Goal: Transaction & Acquisition: Purchase product/service

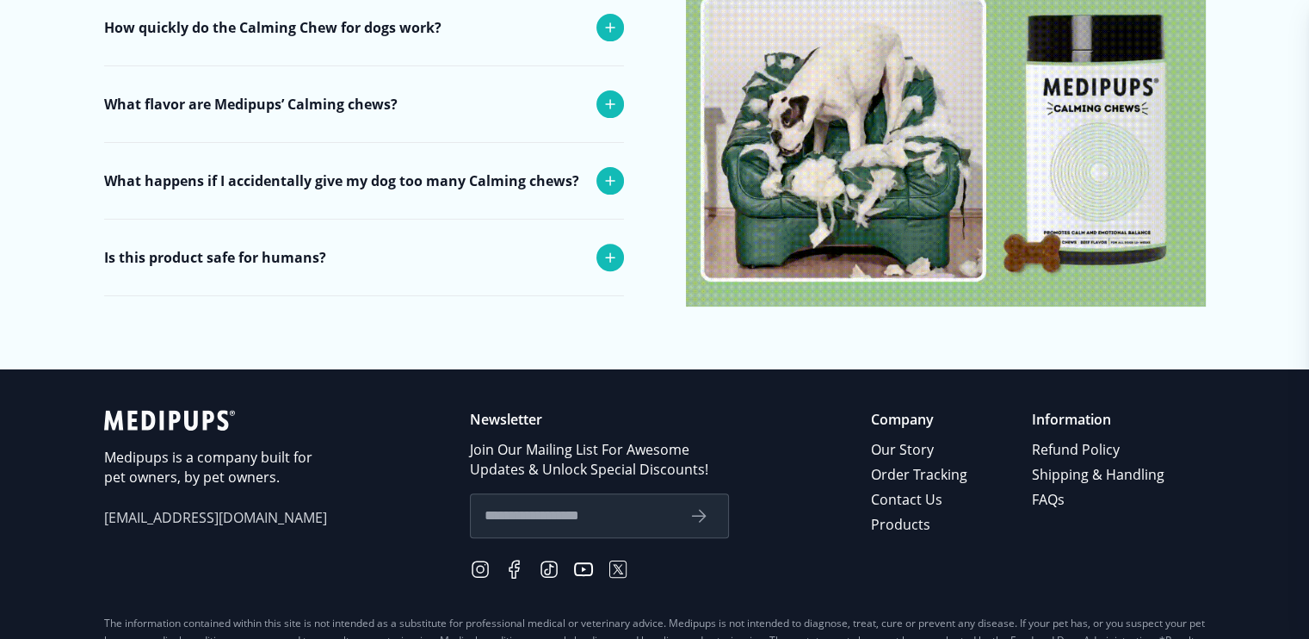
scroll to position [7204, 0]
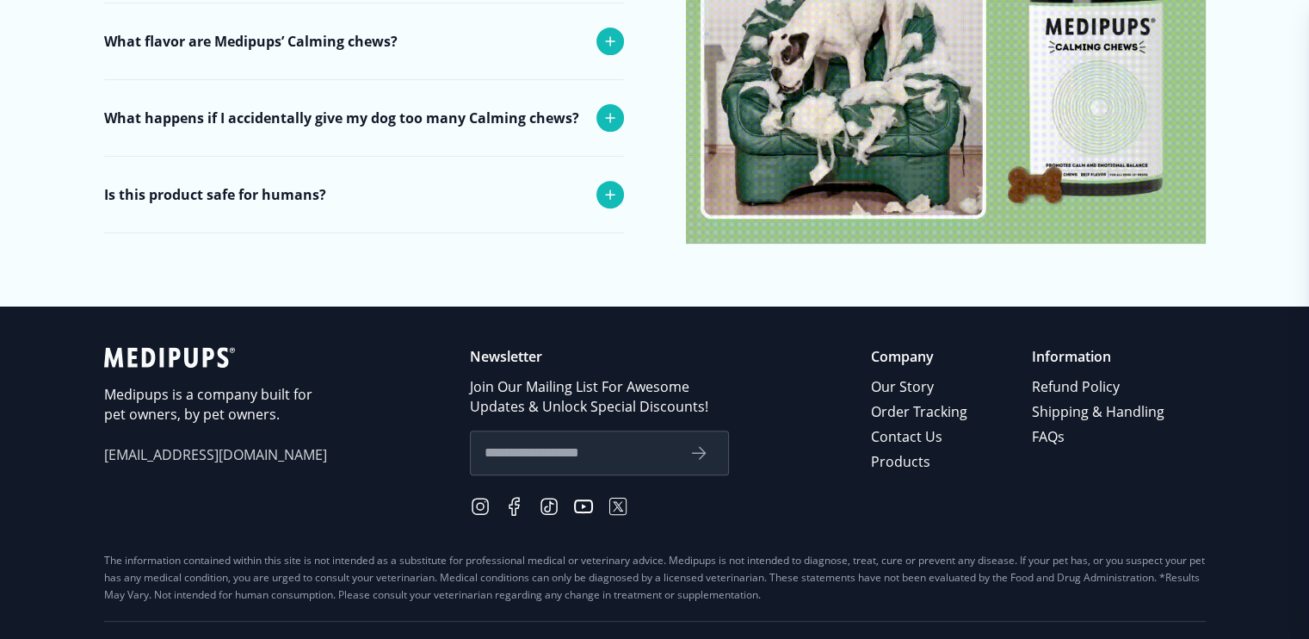
click at [491, 442] on input "text" at bounding box center [580, 453] width 190 height 22
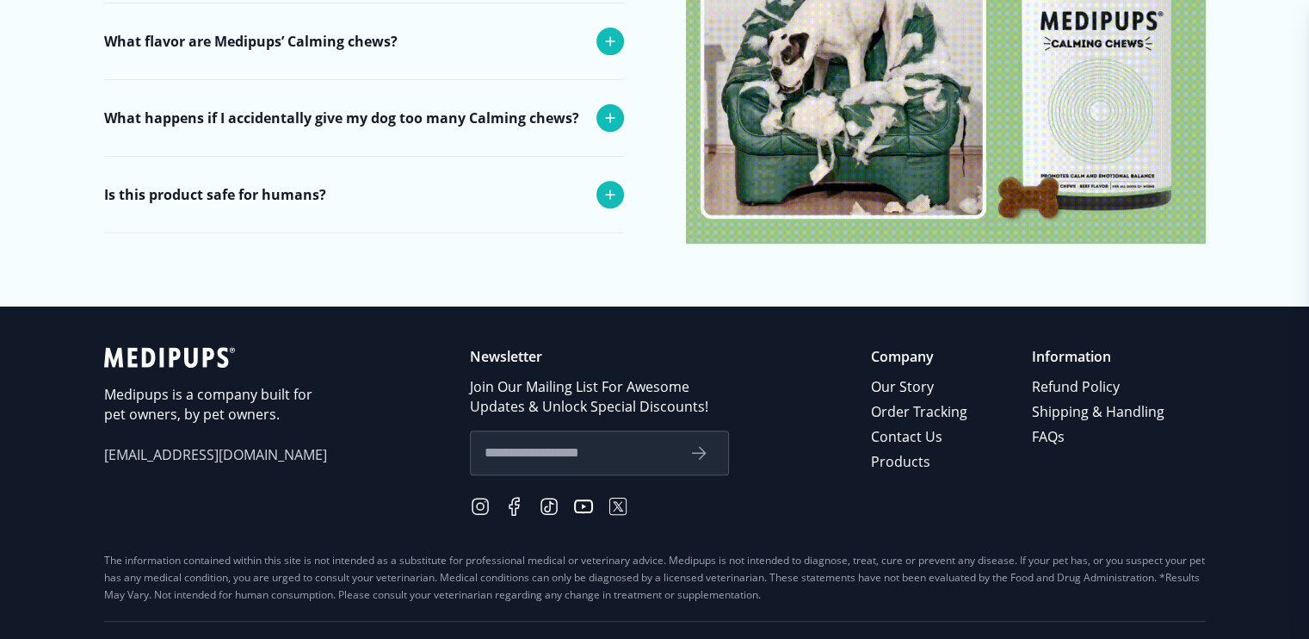
type input "**********"
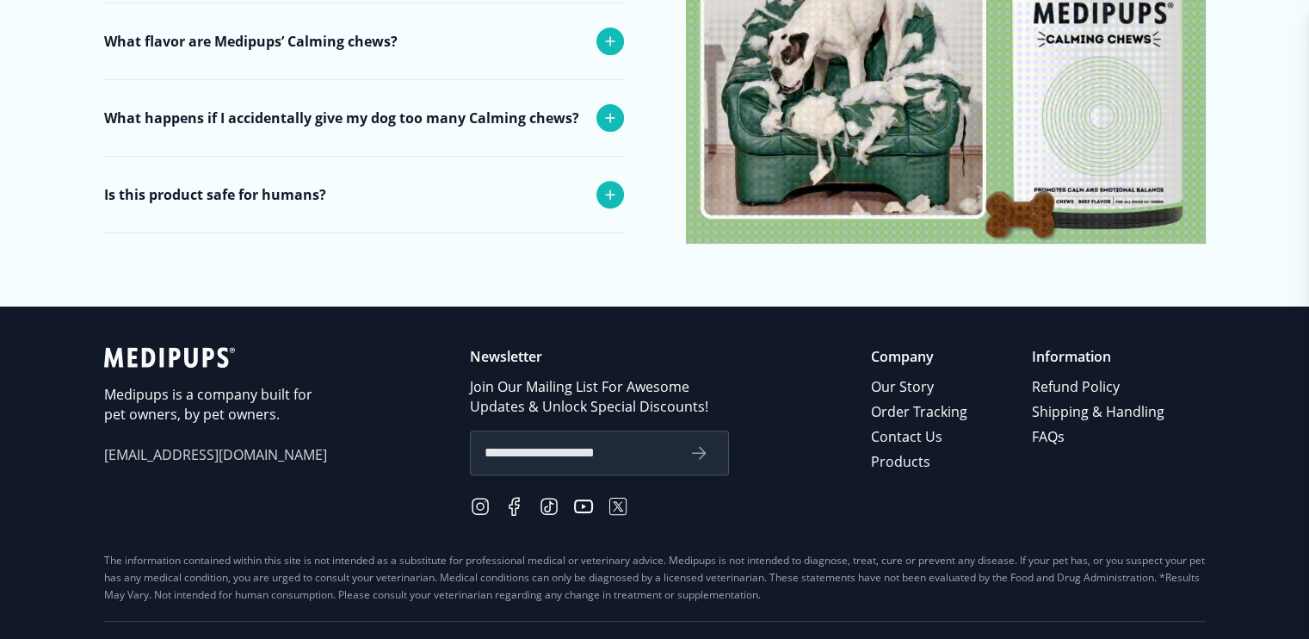
click at [699, 443] on icon "submit" at bounding box center [699, 453] width 21 height 21
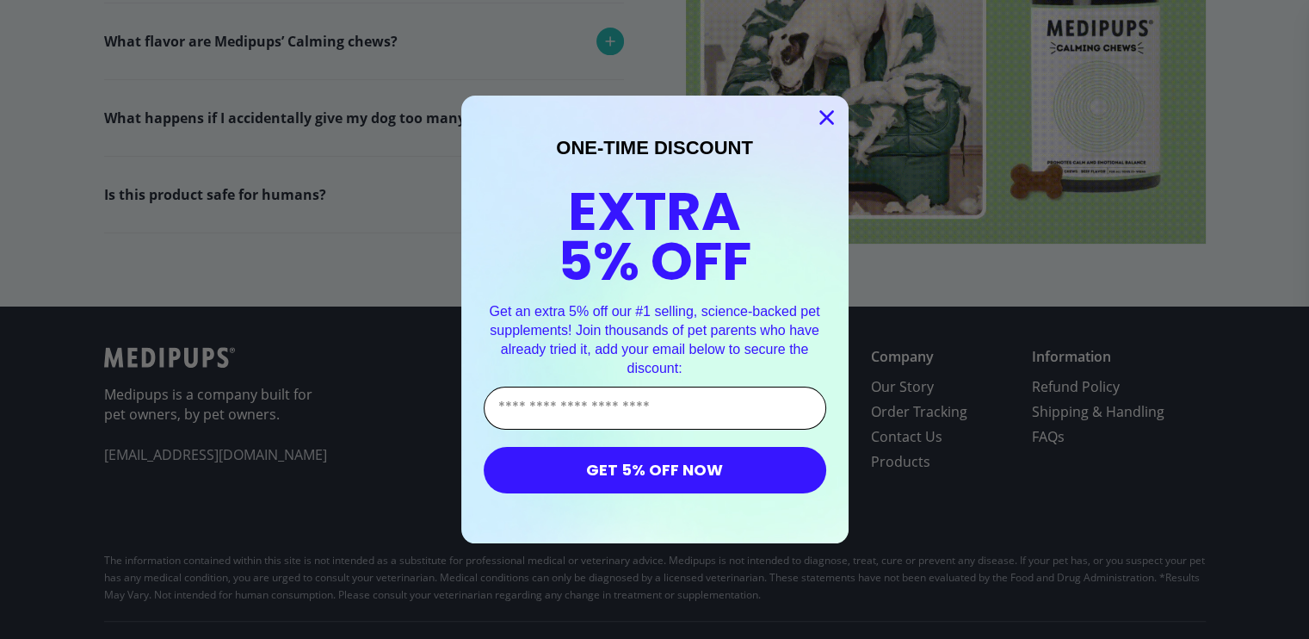
click at [538, 405] on input "Enter Your Email Address" at bounding box center [655, 408] width 343 height 43
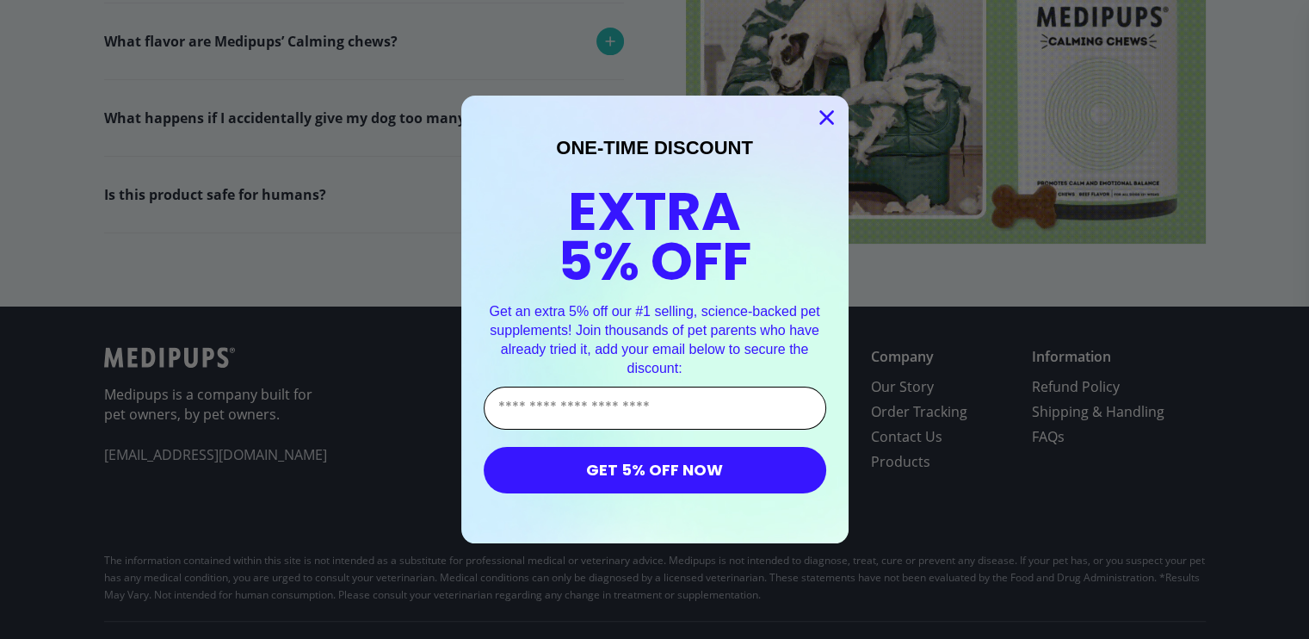
type input "**********"
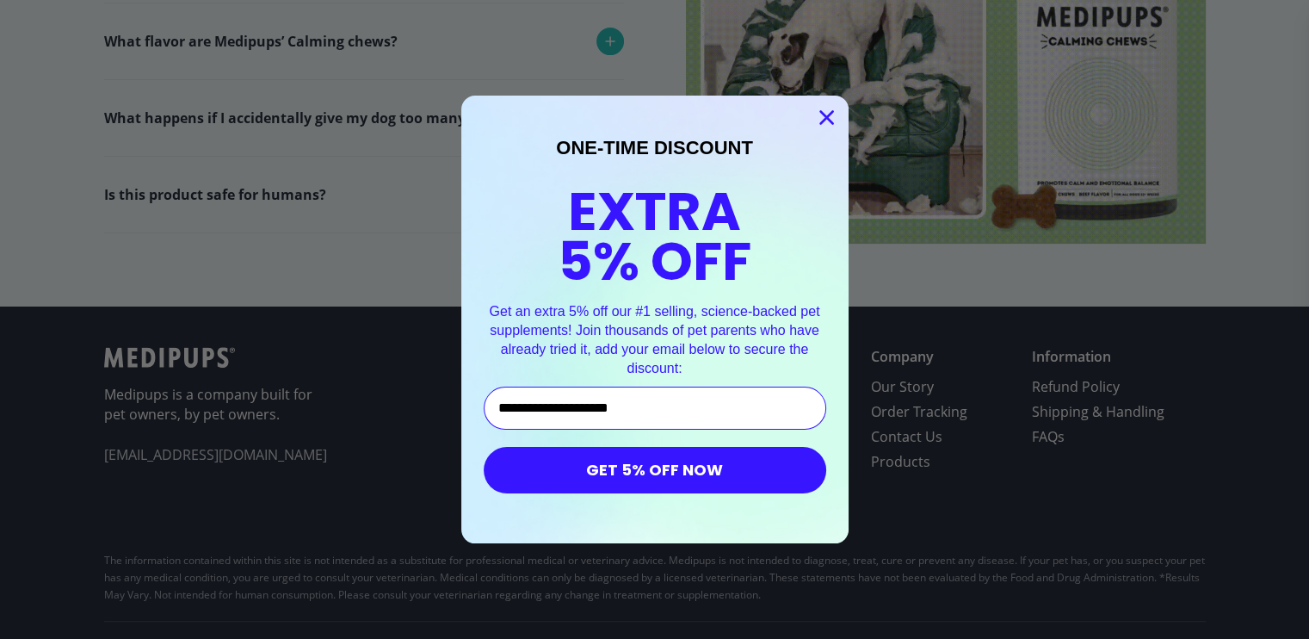
click at [628, 471] on button "GET 5% OFF NOW" at bounding box center [655, 470] width 343 height 46
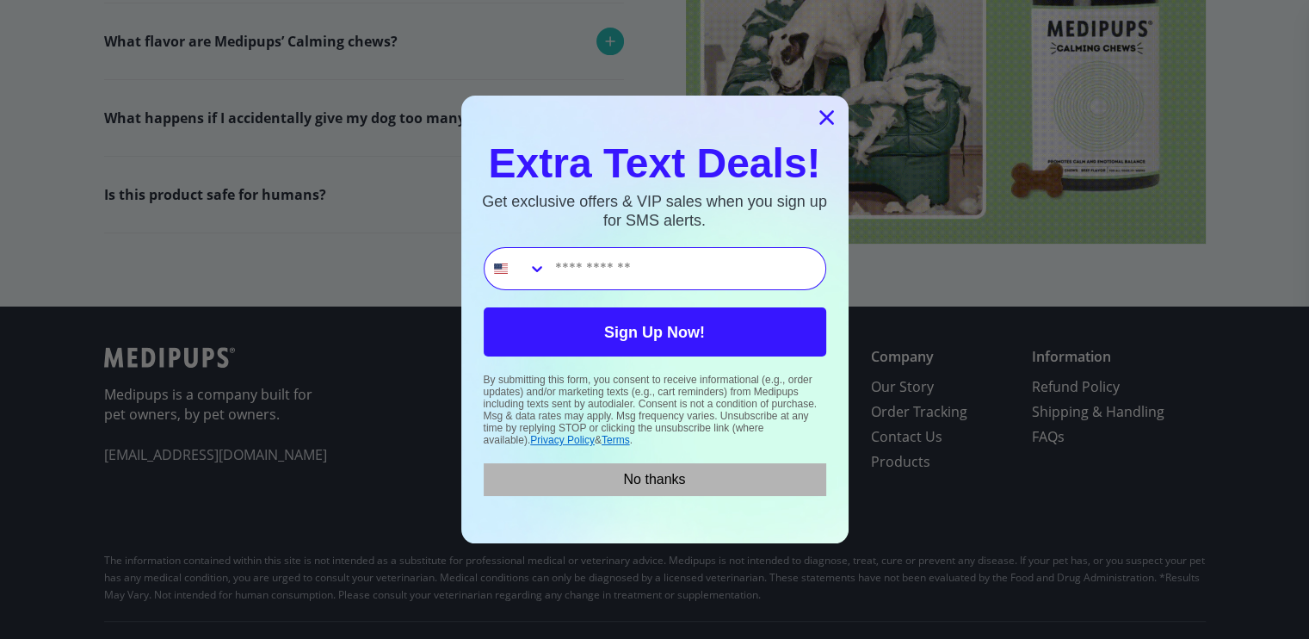
click at [683, 478] on button "No thanks" at bounding box center [655, 479] width 343 height 33
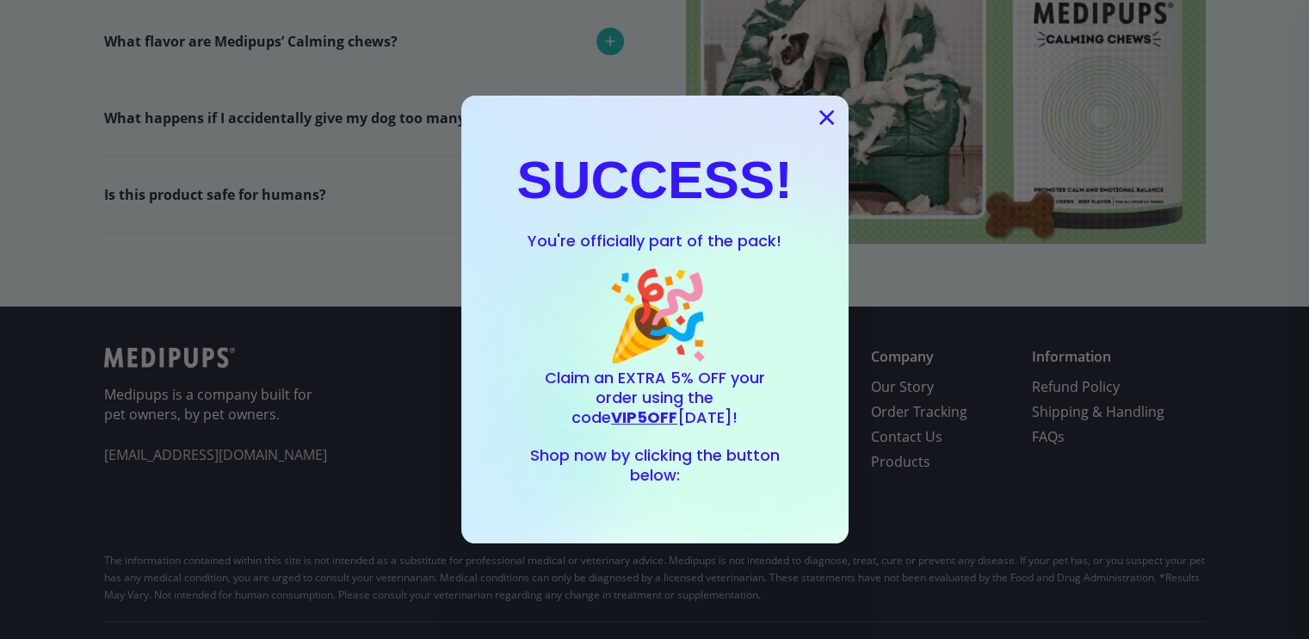
click at [657, 503] on div "SUCCESS! You're officially part of the pack! 🎉 Claim an EXTRA 5% OFF your order…" at bounding box center [655, 319] width 353 height 413
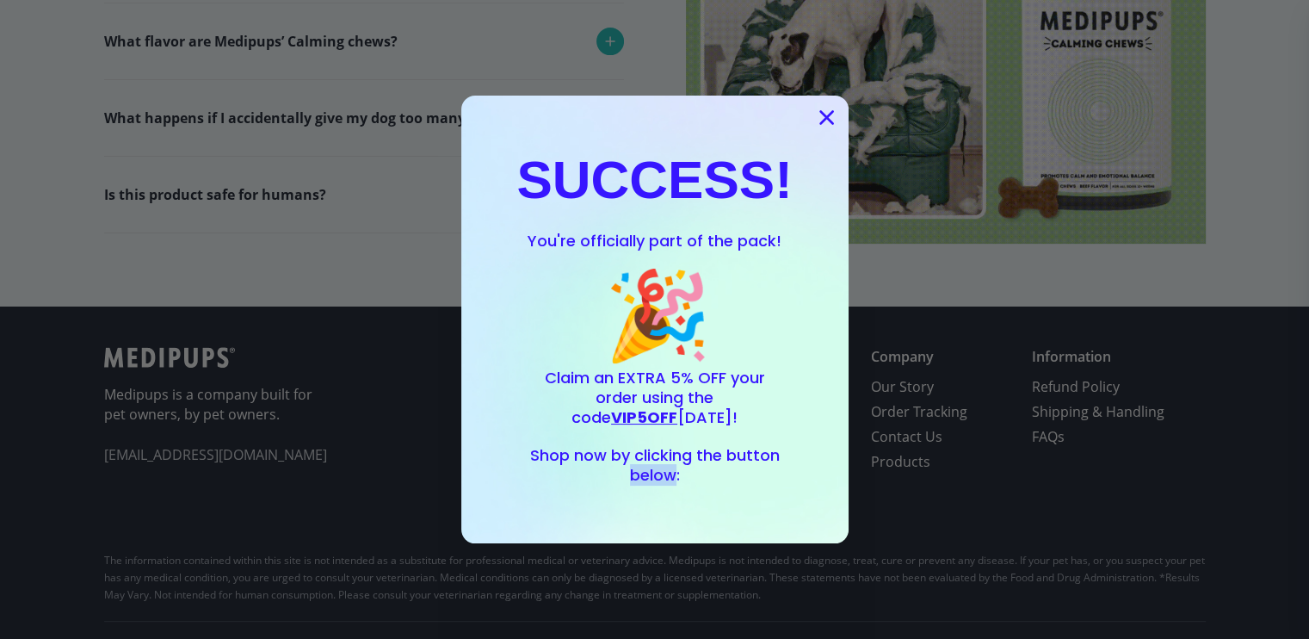
click at [656, 503] on div "SUCCESS! You're officially part of the pack! 🎉 Claim an EXTRA 5% OFF your order…" at bounding box center [655, 319] width 353 height 413
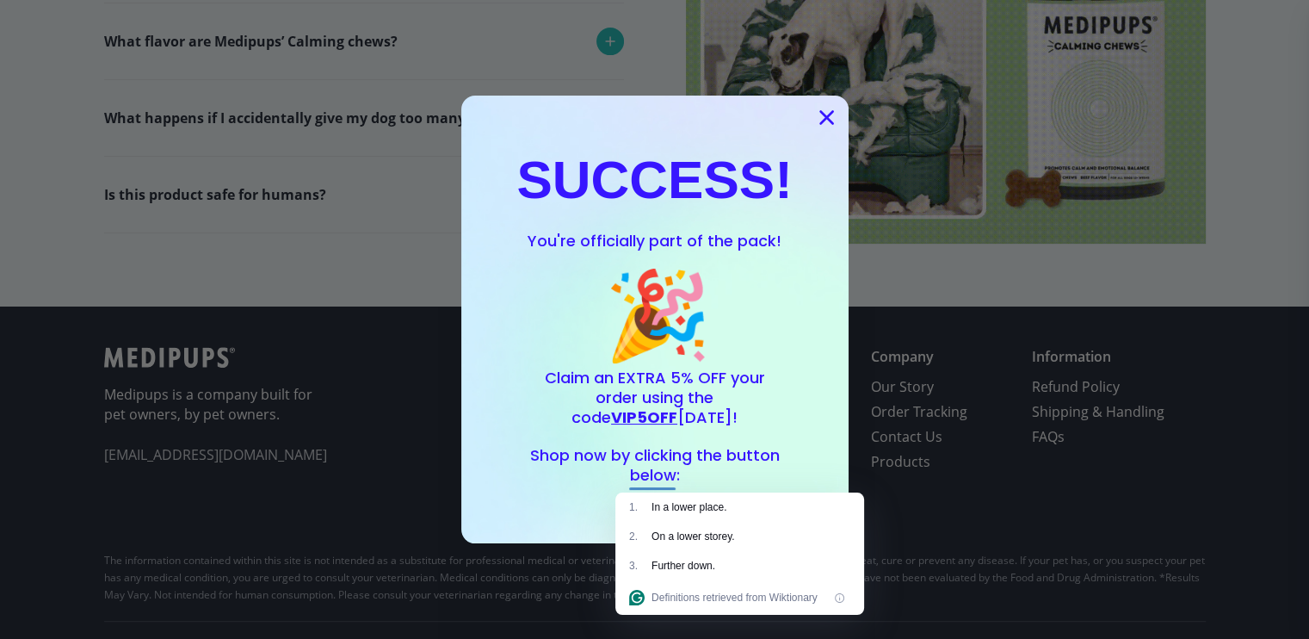
click at [797, 321] on div "🎉" at bounding box center [659, 315] width 346 height 108
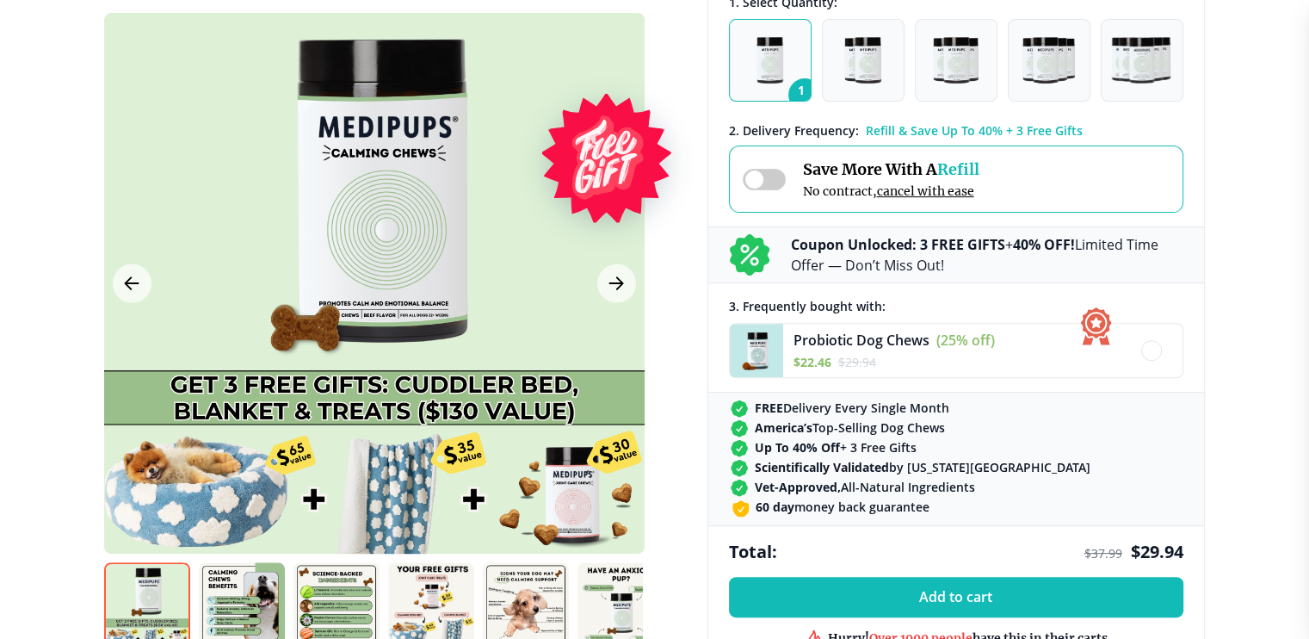
scroll to position [539, 0]
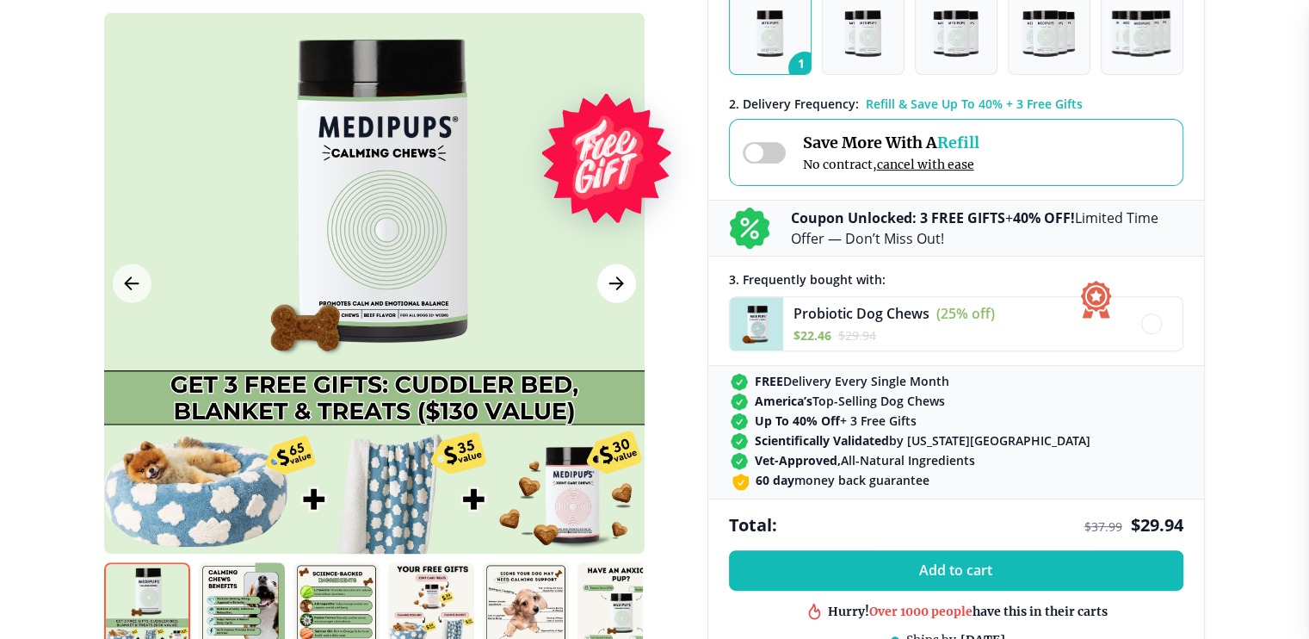
click at [611, 281] on icon "Next Image" at bounding box center [616, 283] width 21 height 22
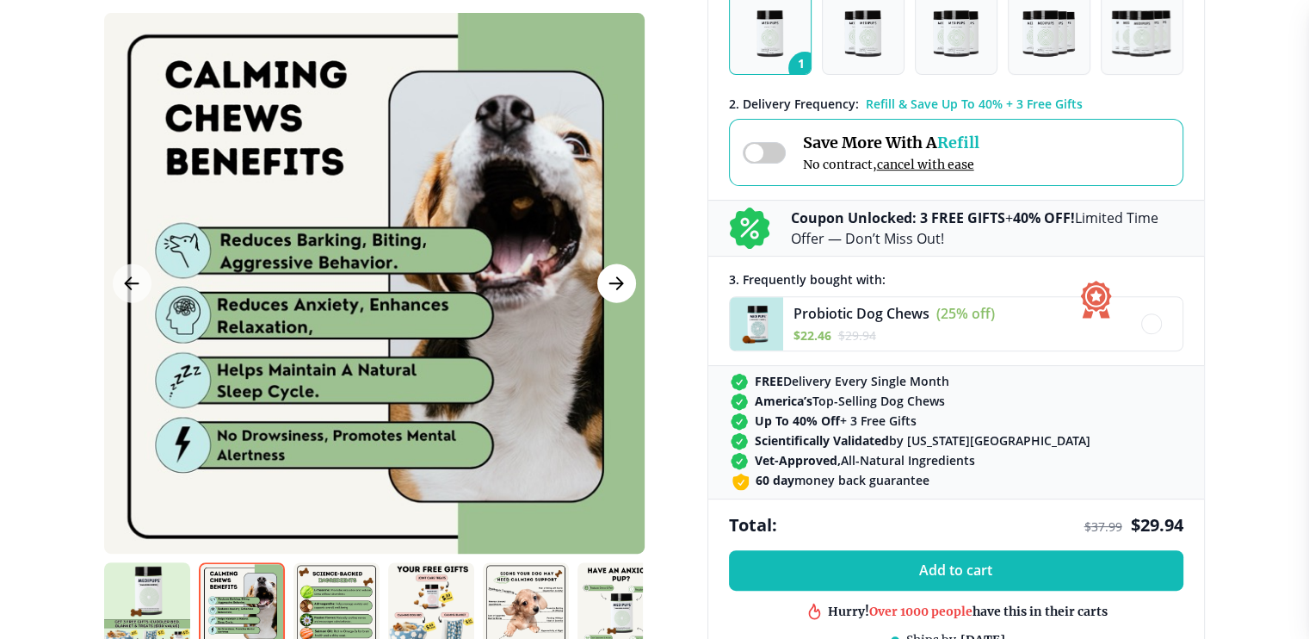
click at [611, 281] on icon "Next Image" at bounding box center [616, 283] width 21 height 22
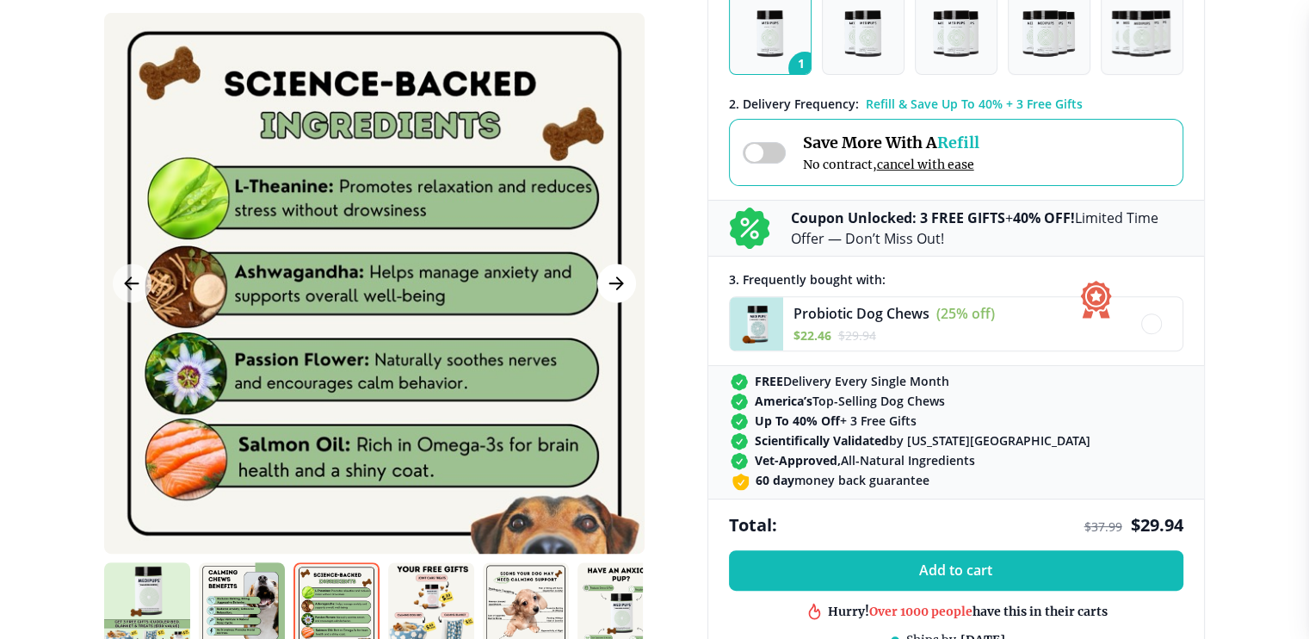
click at [611, 281] on icon "Next Image" at bounding box center [616, 283] width 21 height 22
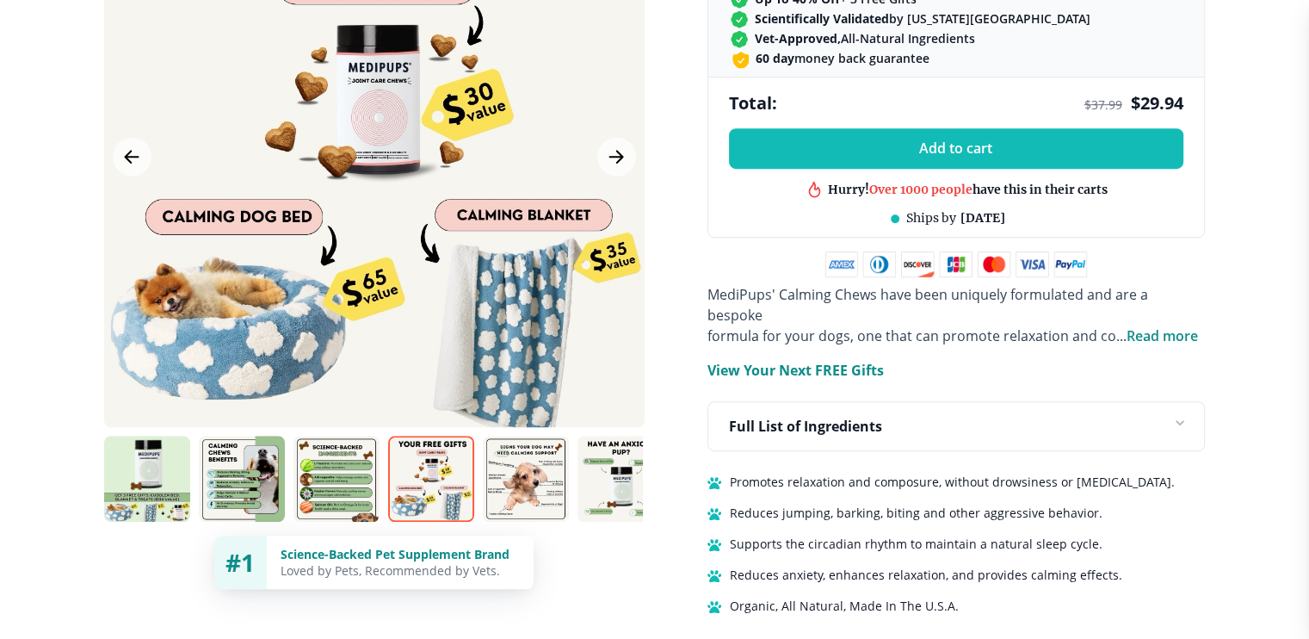
scroll to position [987, 0]
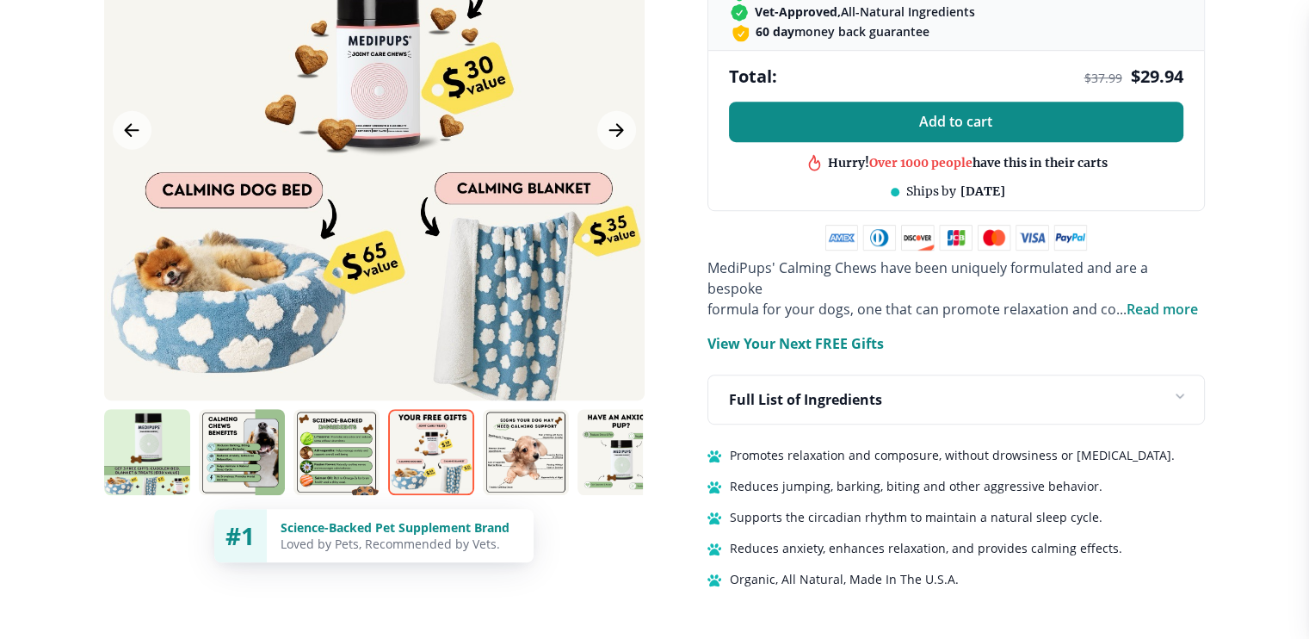
click at [988, 126] on span "Add to cart" at bounding box center [955, 122] width 73 height 16
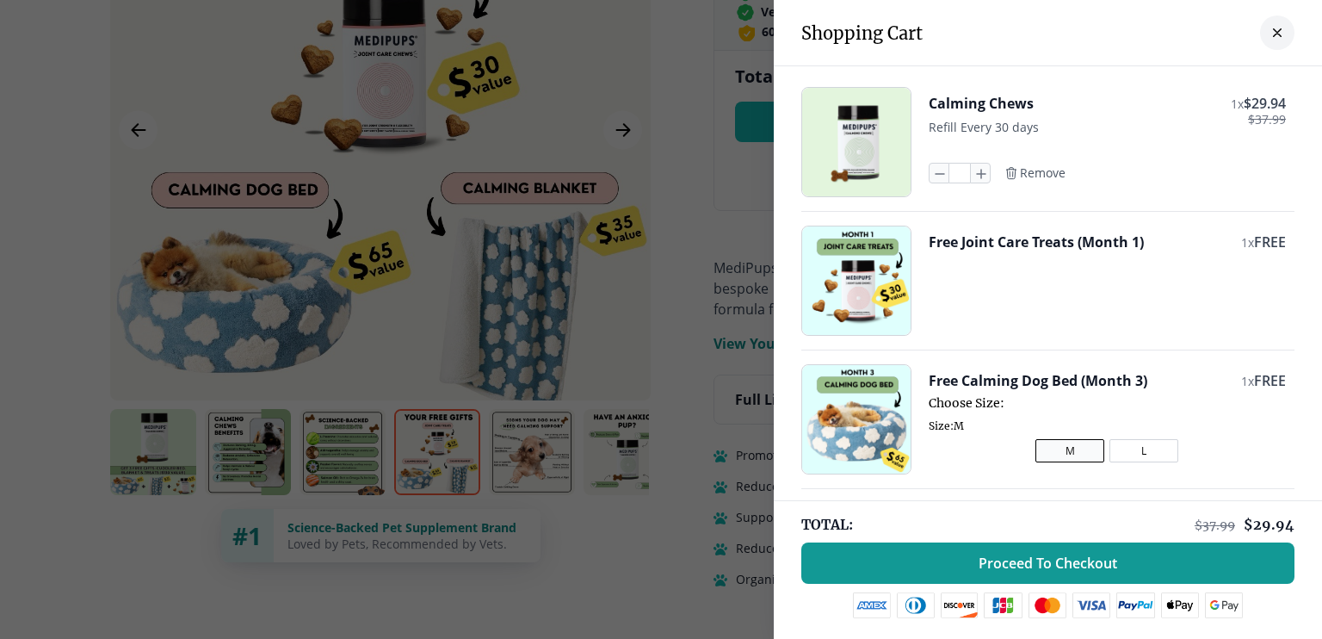
click at [1113, 449] on button "L" at bounding box center [1145, 450] width 69 height 23
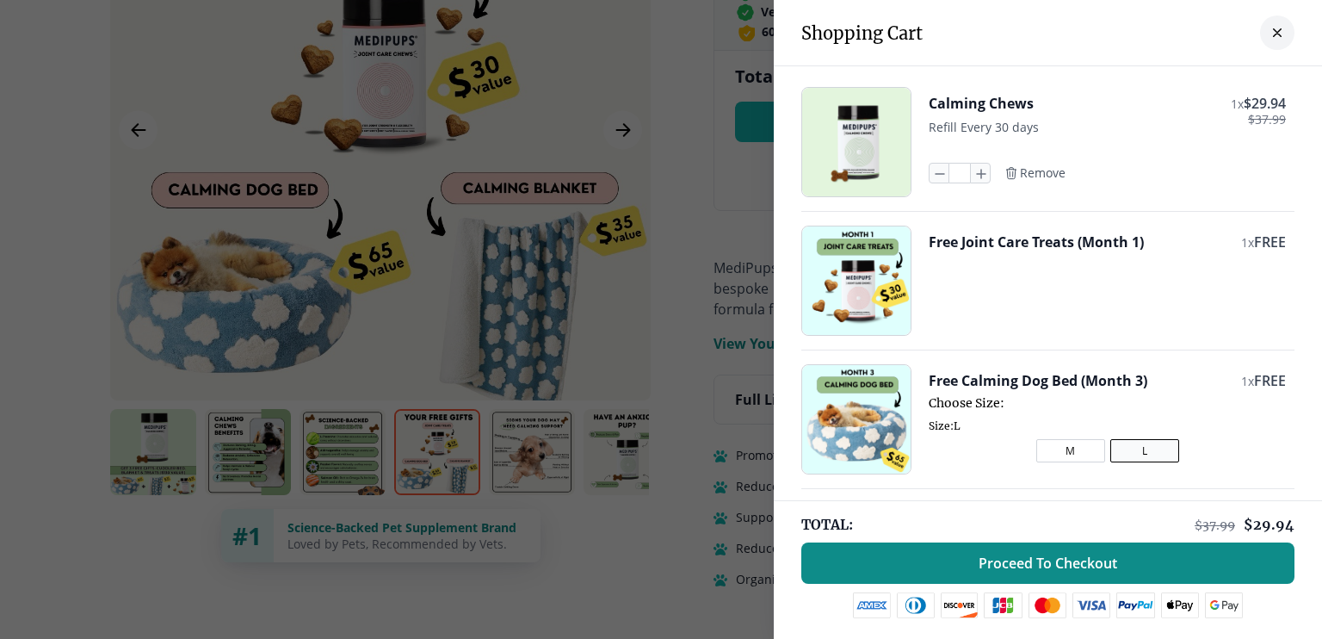
click at [1070, 563] on span "Proceed To Checkout" at bounding box center [1048, 562] width 139 height 17
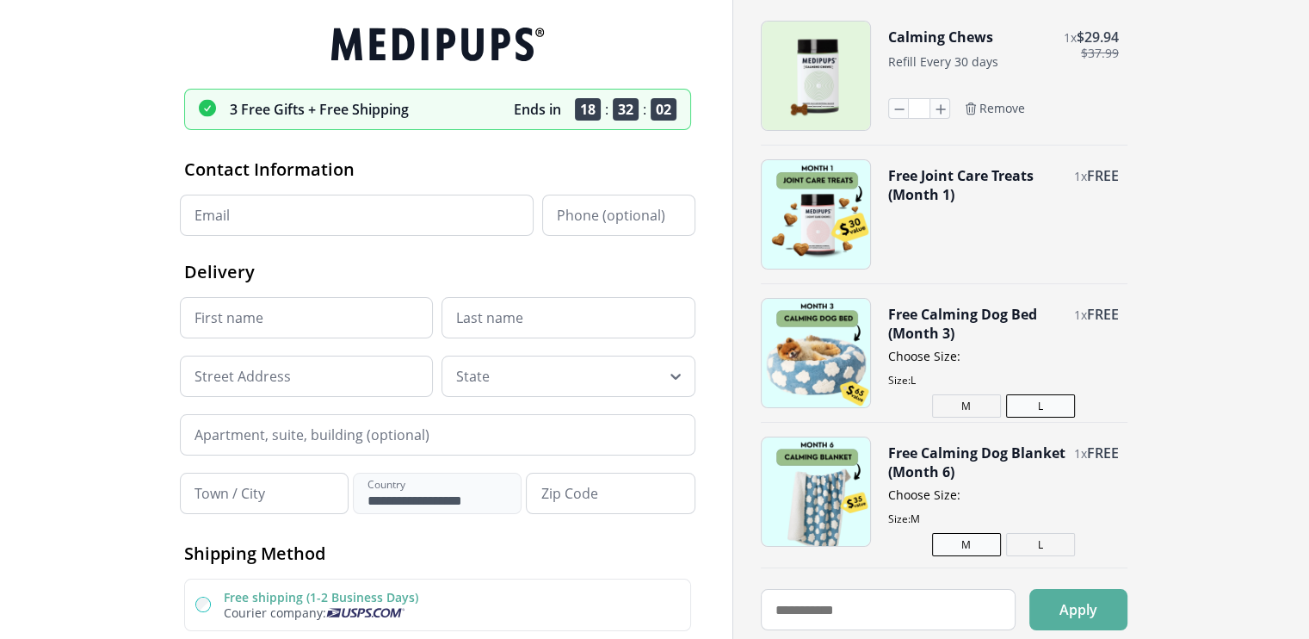
click at [1181, 638] on div at bounding box center [654, 639] width 1309 height 0
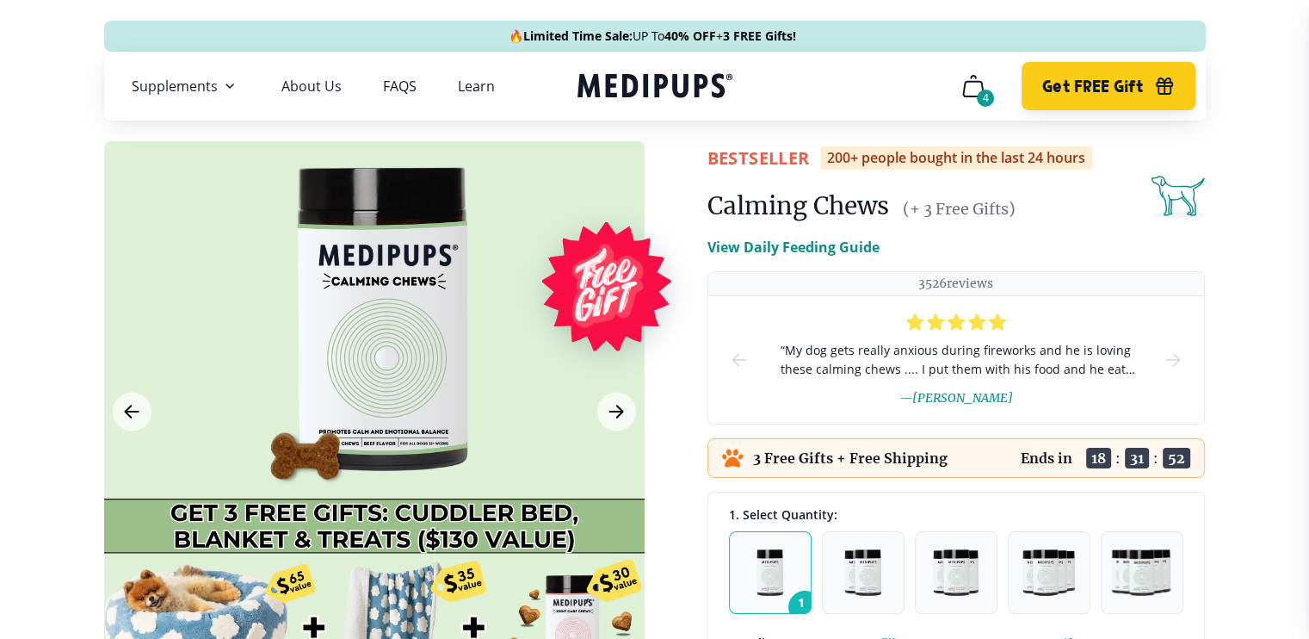
click at [1116, 82] on span "Get FREE Gift" at bounding box center [1093, 87] width 101 height 20
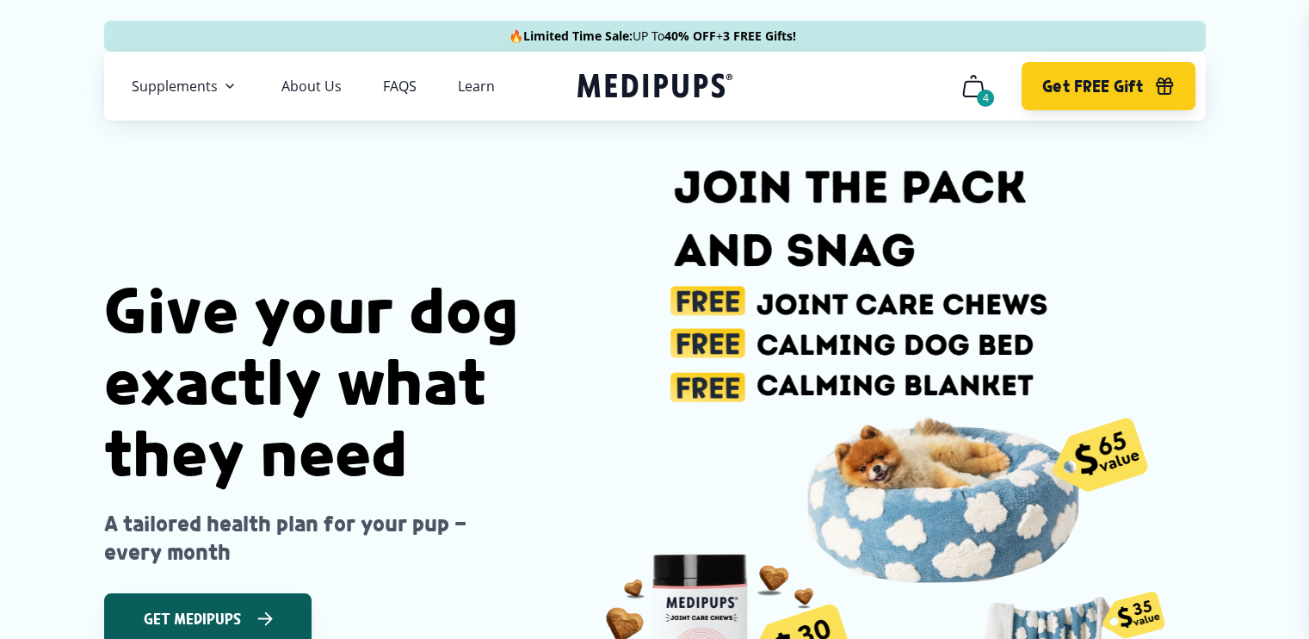
scroll to position [0, 25]
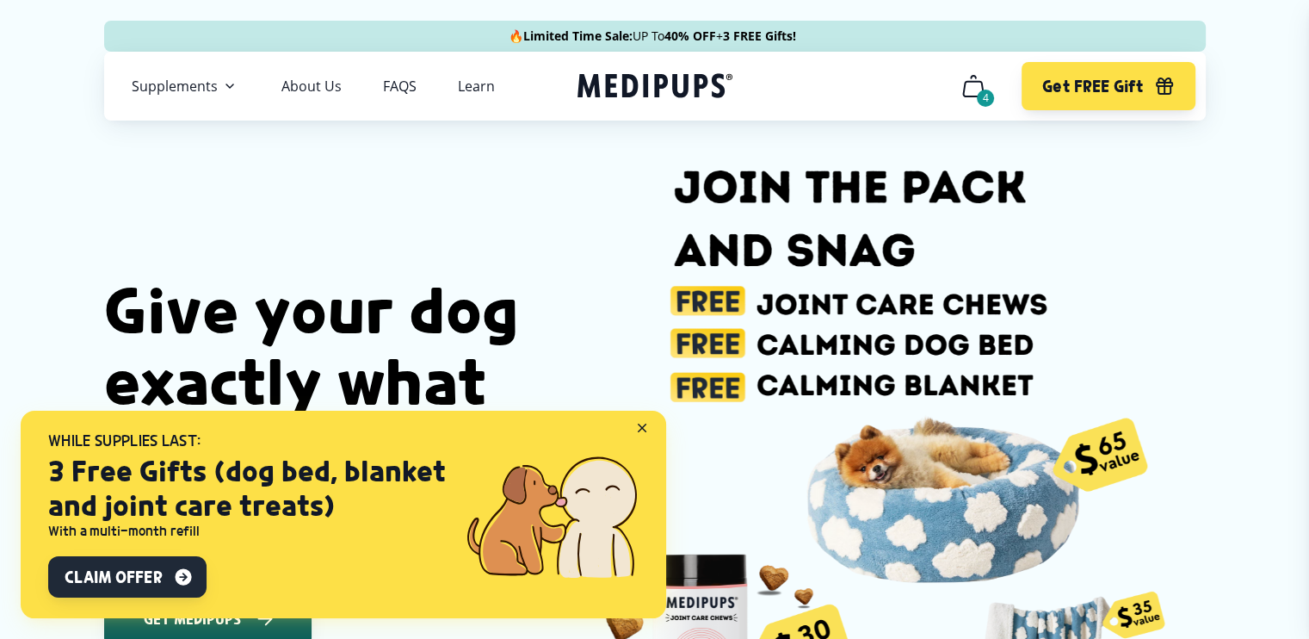
click at [91, 564] on button "Claim Offer" at bounding box center [127, 576] width 158 height 41
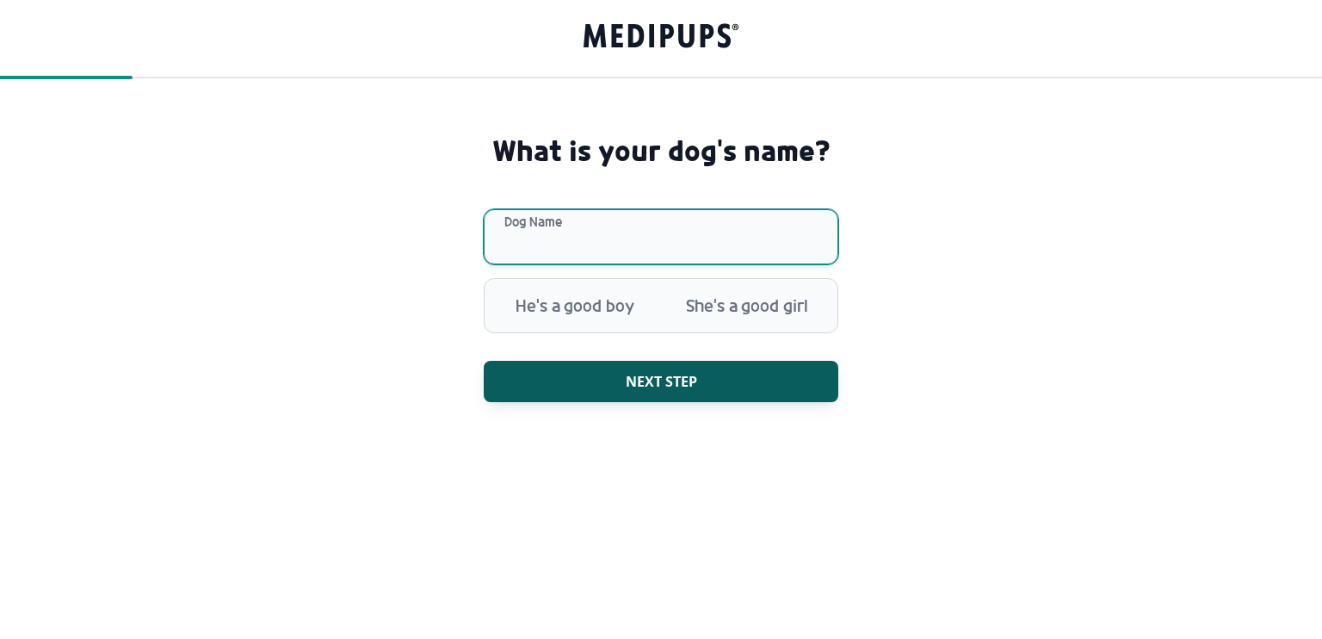
click at [544, 233] on input "Dog Name" at bounding box center [661, 236] width 355 height 55
type input "****"
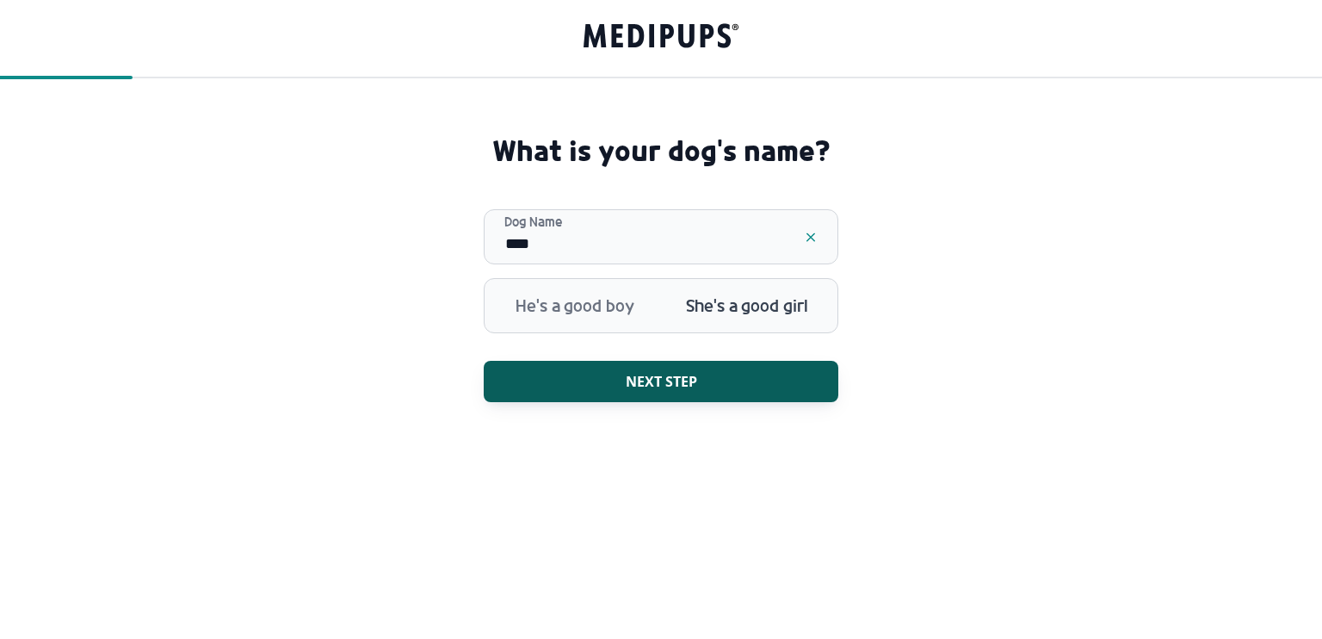
click at [702, 294] on span "She's a good girl" at bounding box center [747, 305] width 172 height 45
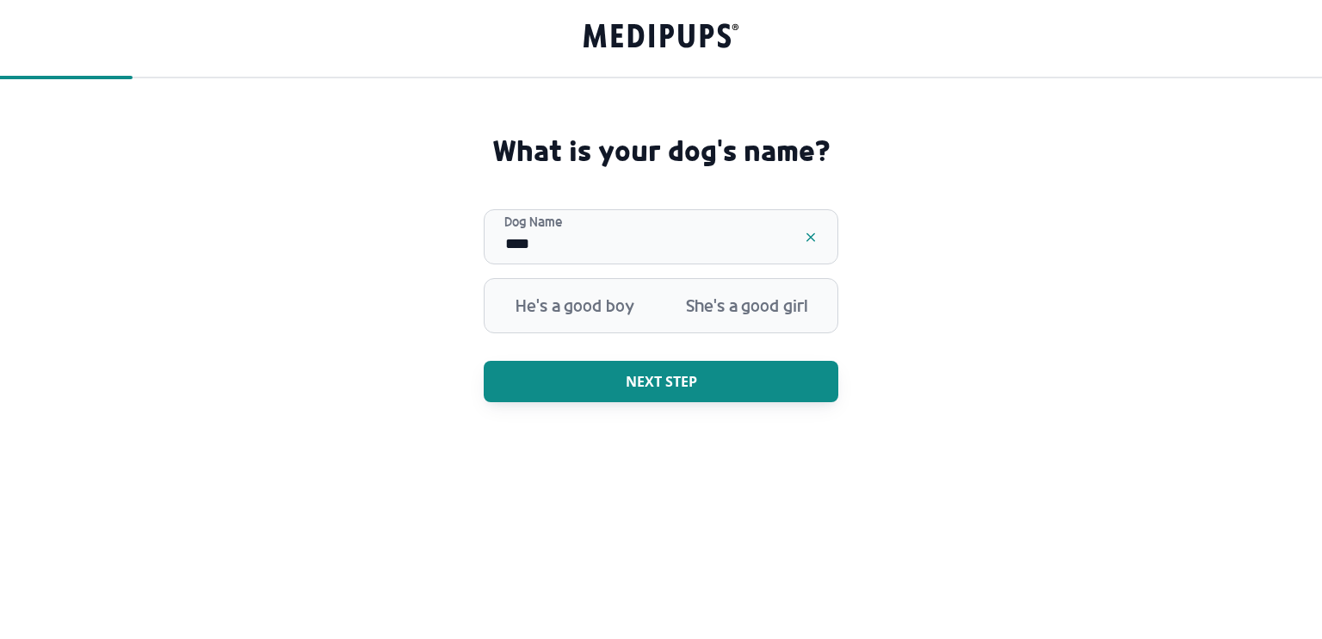
click at [639, 373] on span "Next step" at bounding box center [661, 381] width 71 height 17
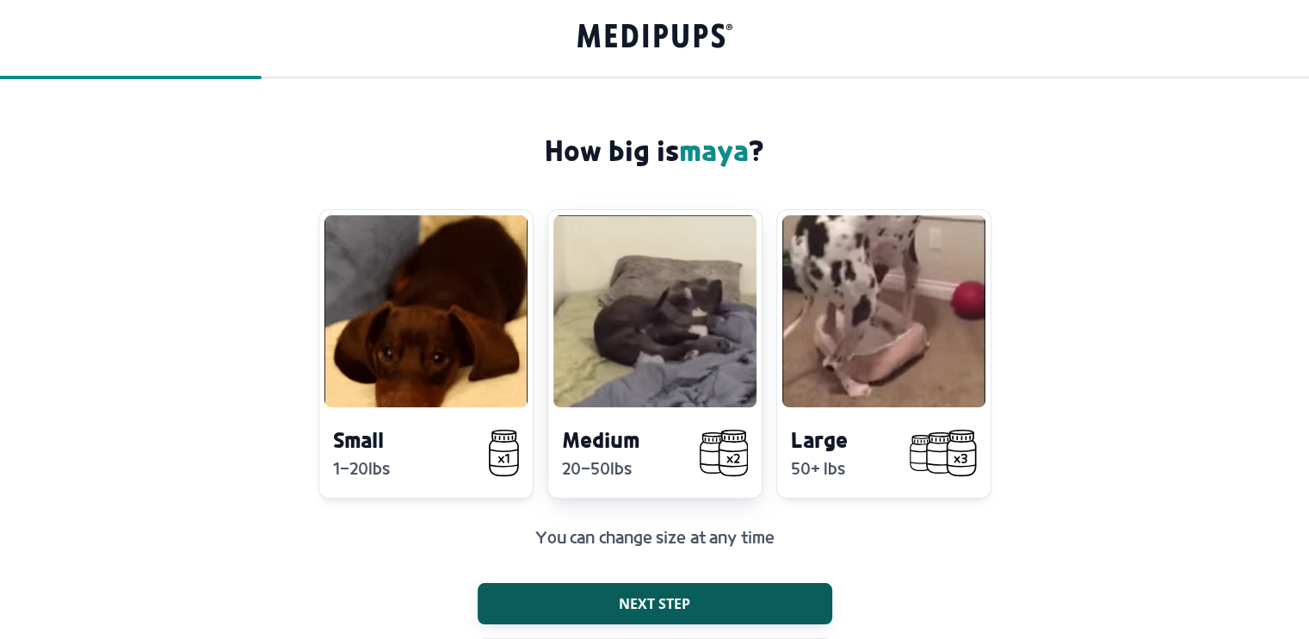
click at [562, 455] on div "Medium 20-50lbs" at bounding box center [614, 452] width 105 height 54
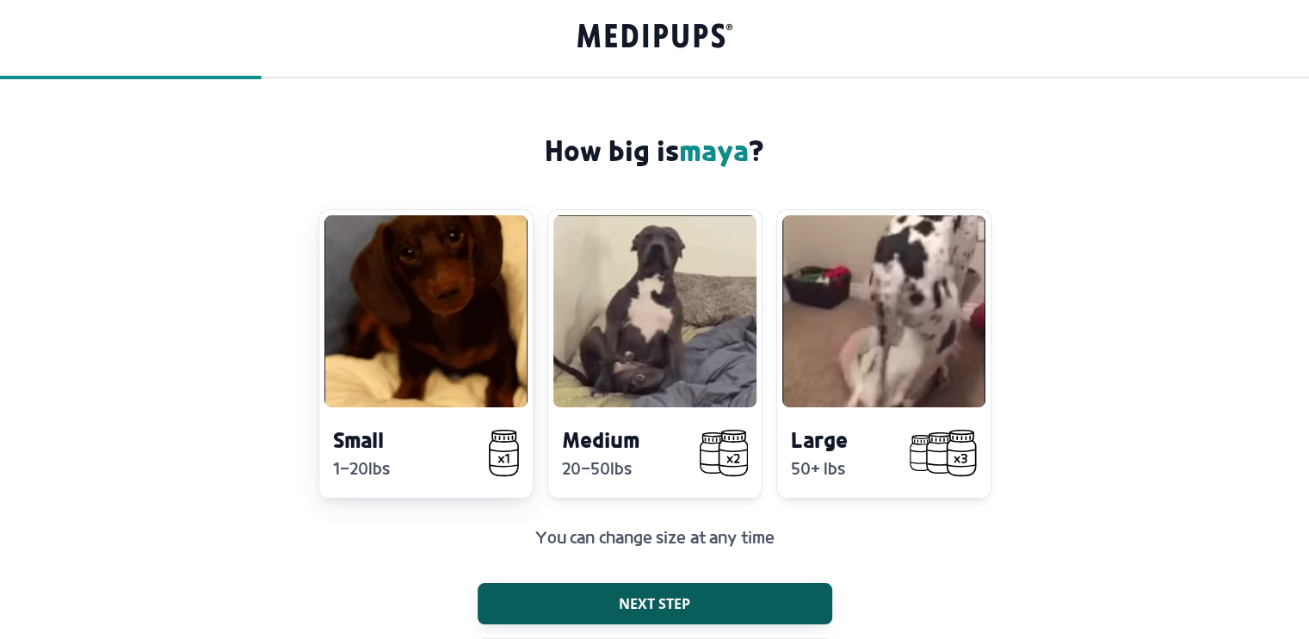
click at [433, 436] on h4 "Small" at bounding box center [385, 439] width 105 height 28
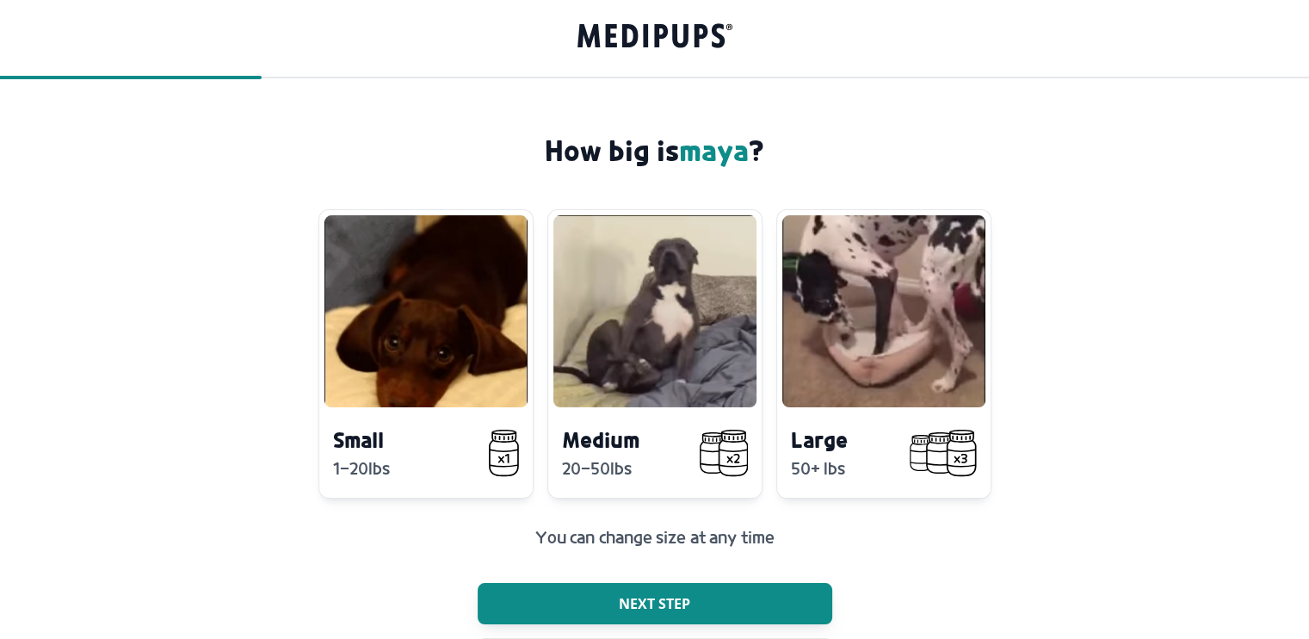
click at [673, 603] on span "Next step" at bounding box center [654, 603] width 71 height 17
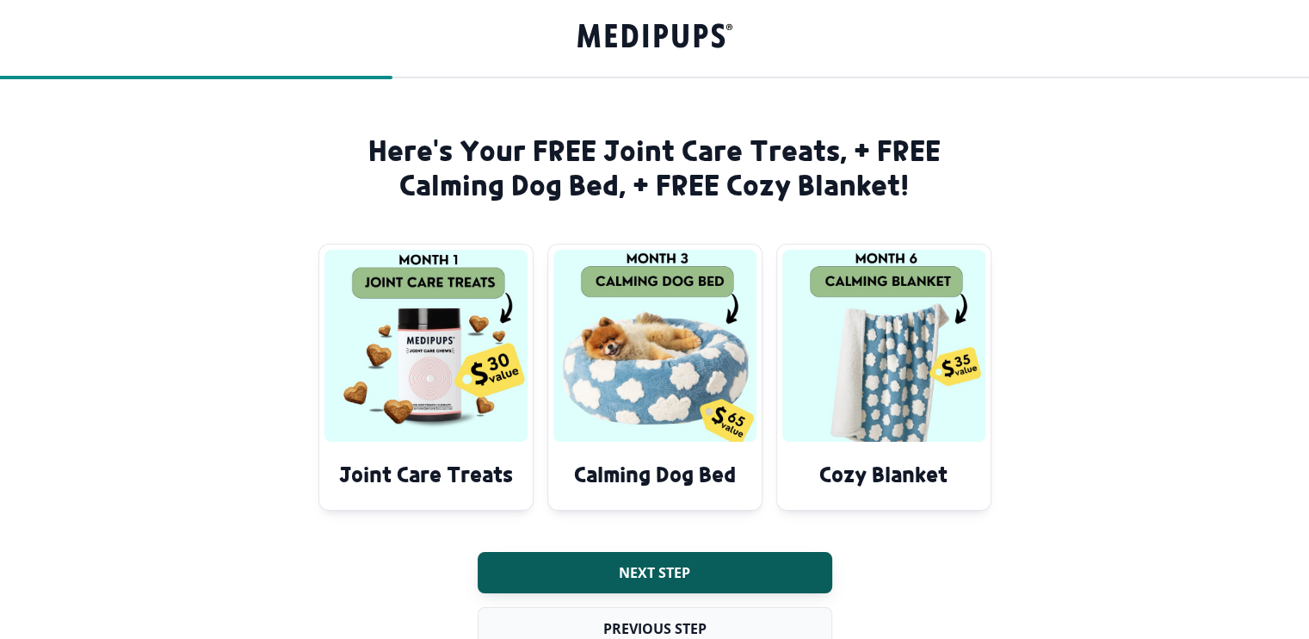
click at [651, 627] on span "Previous step" at bounding box center [654, 628] width 103 height 17
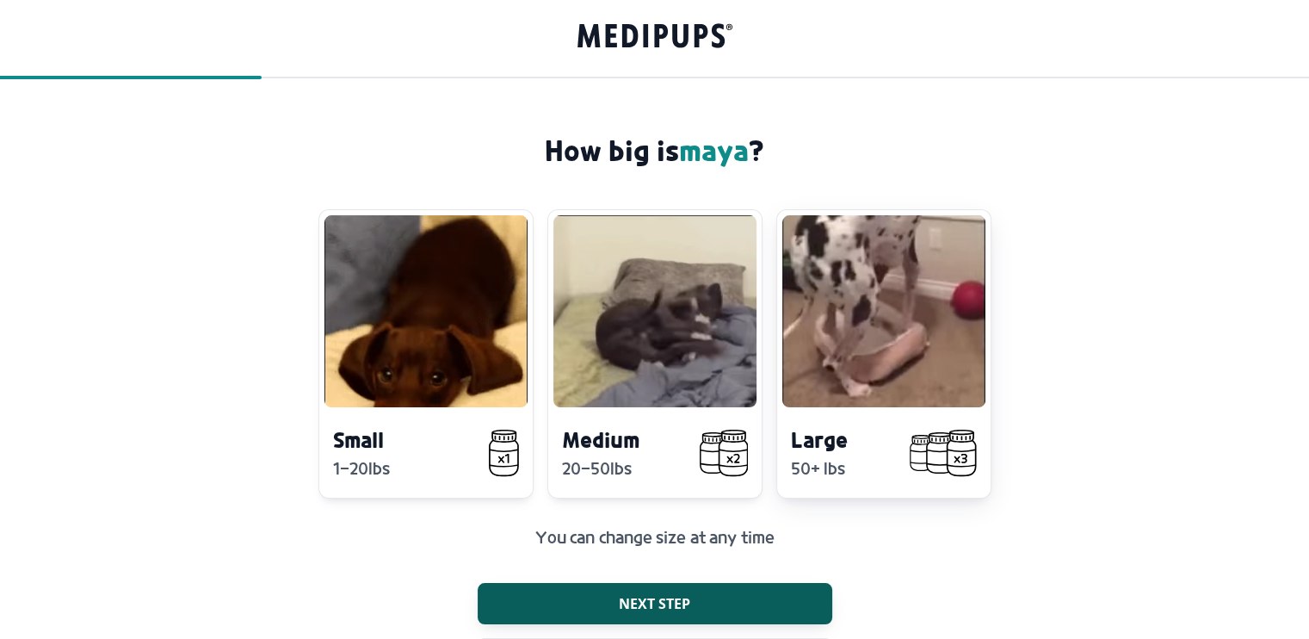
click at [848, 322] on video at bounding box center [884, 311] width 203 height 192
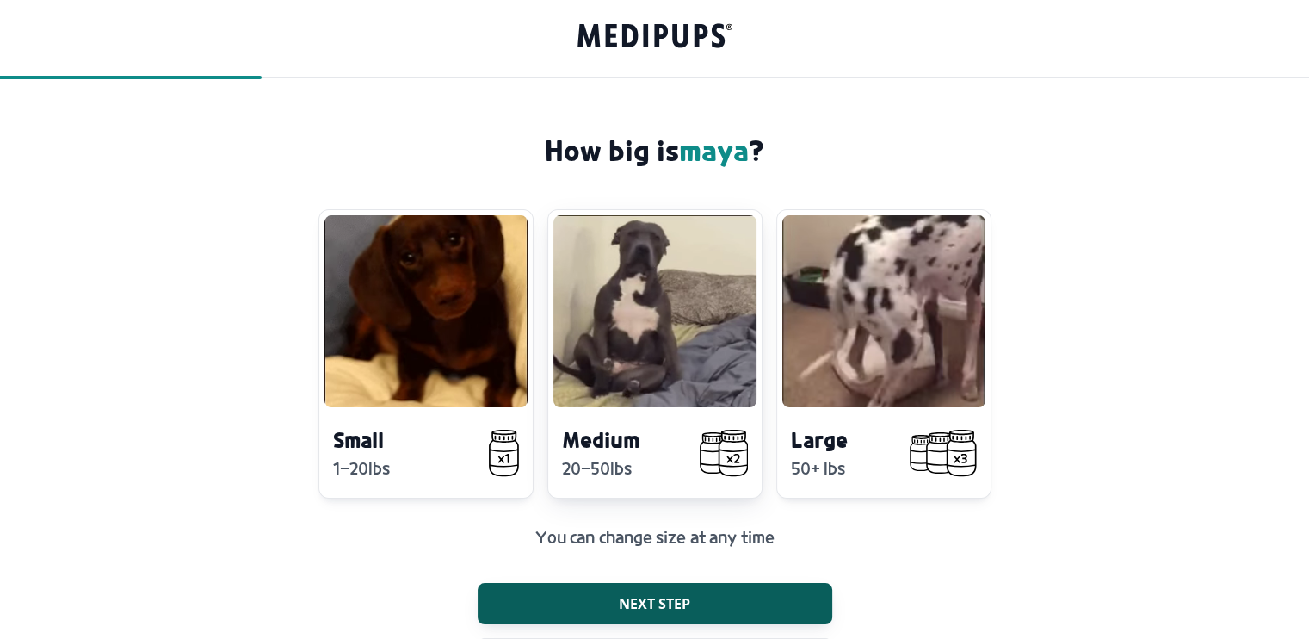
click at [663, 341] on video at bounding box center [655, 311] width 203 height 192
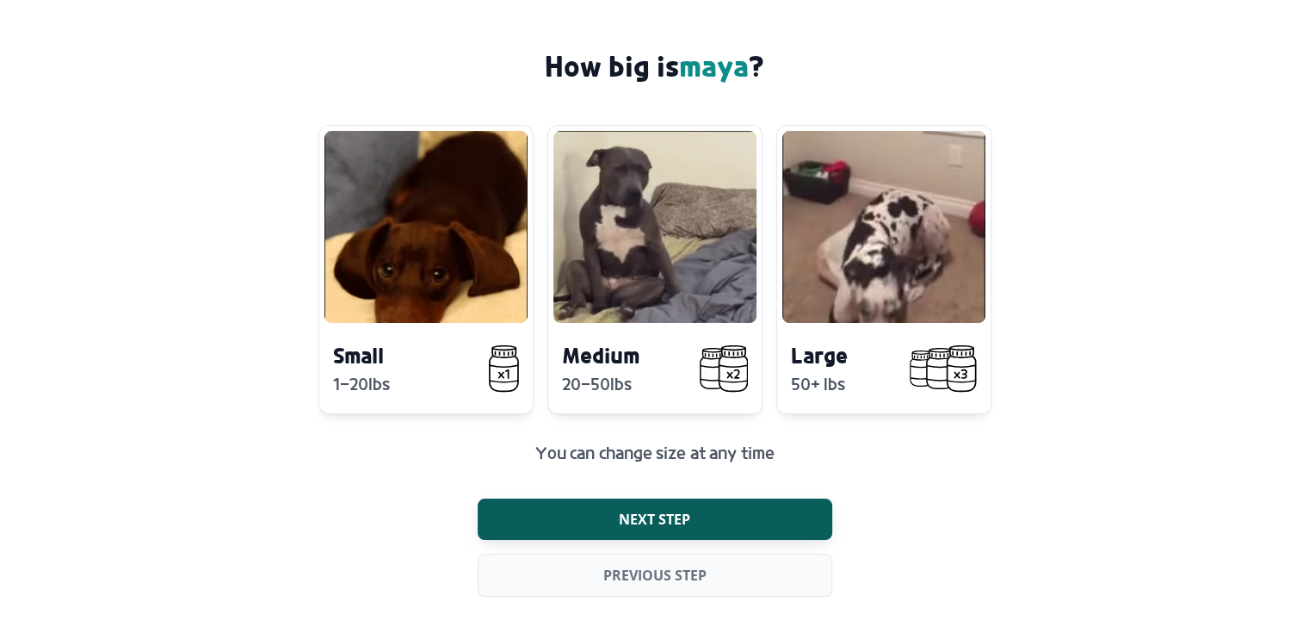
scroll to position [90, 0]
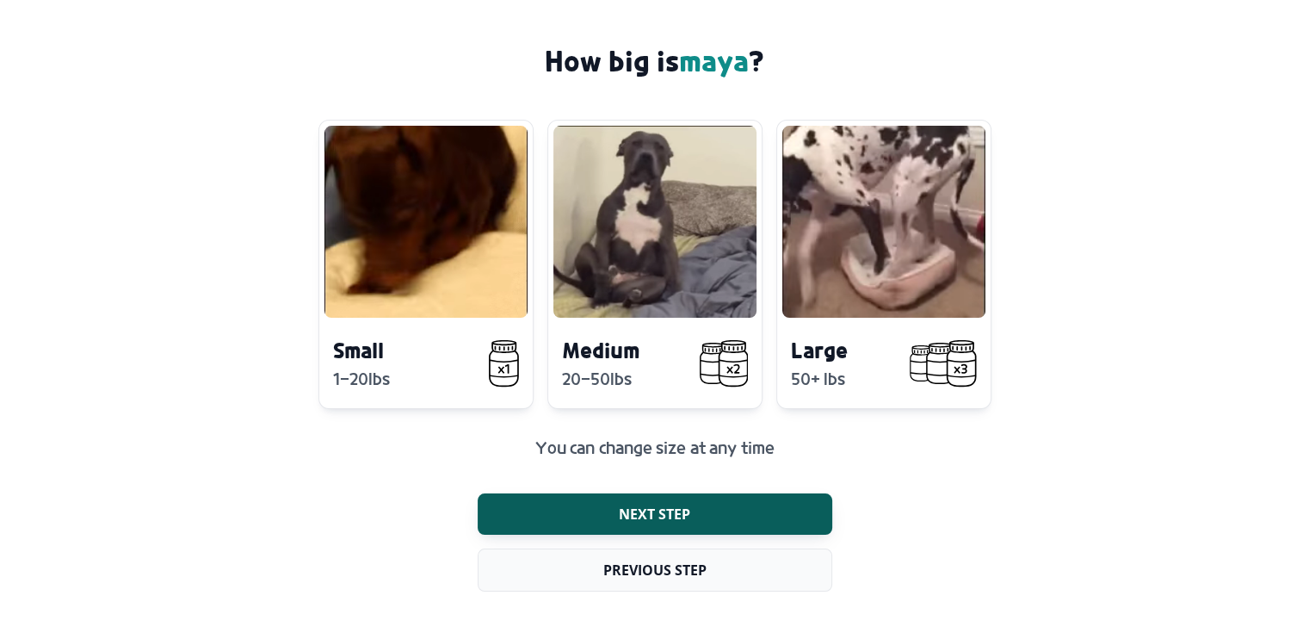
click at [670, 561] on span "Previous step" at bounding box center [654, 569] width 103 height 17
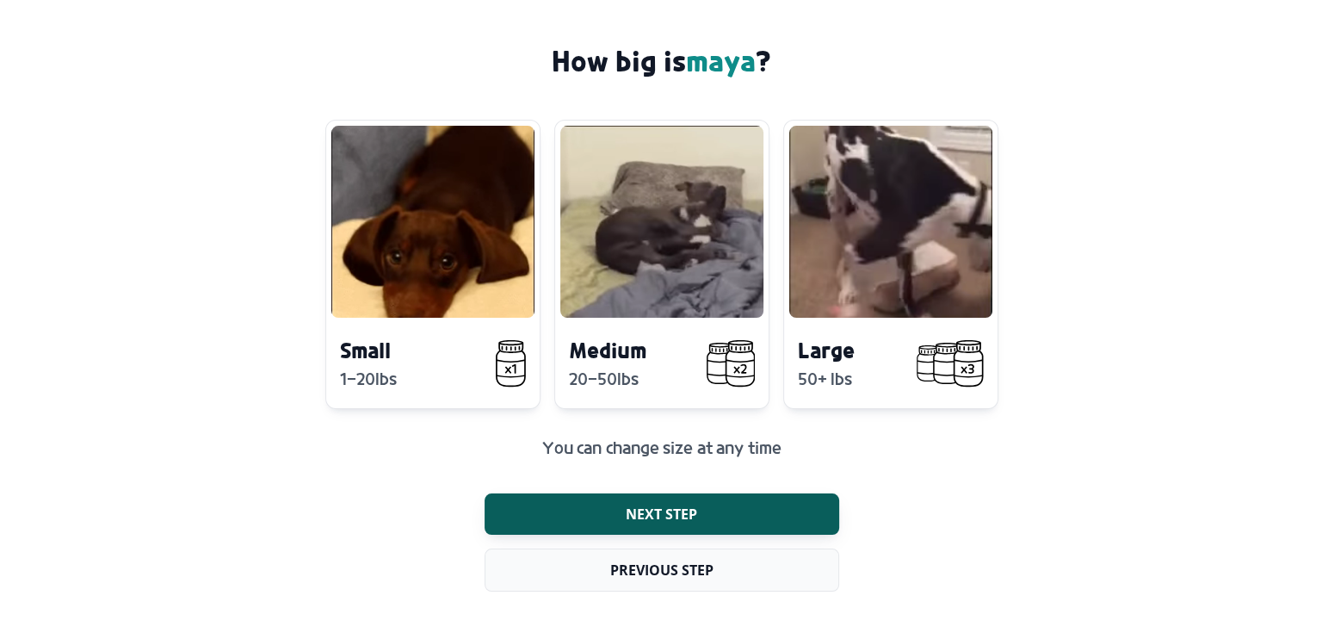
scroll to position [0, 0]
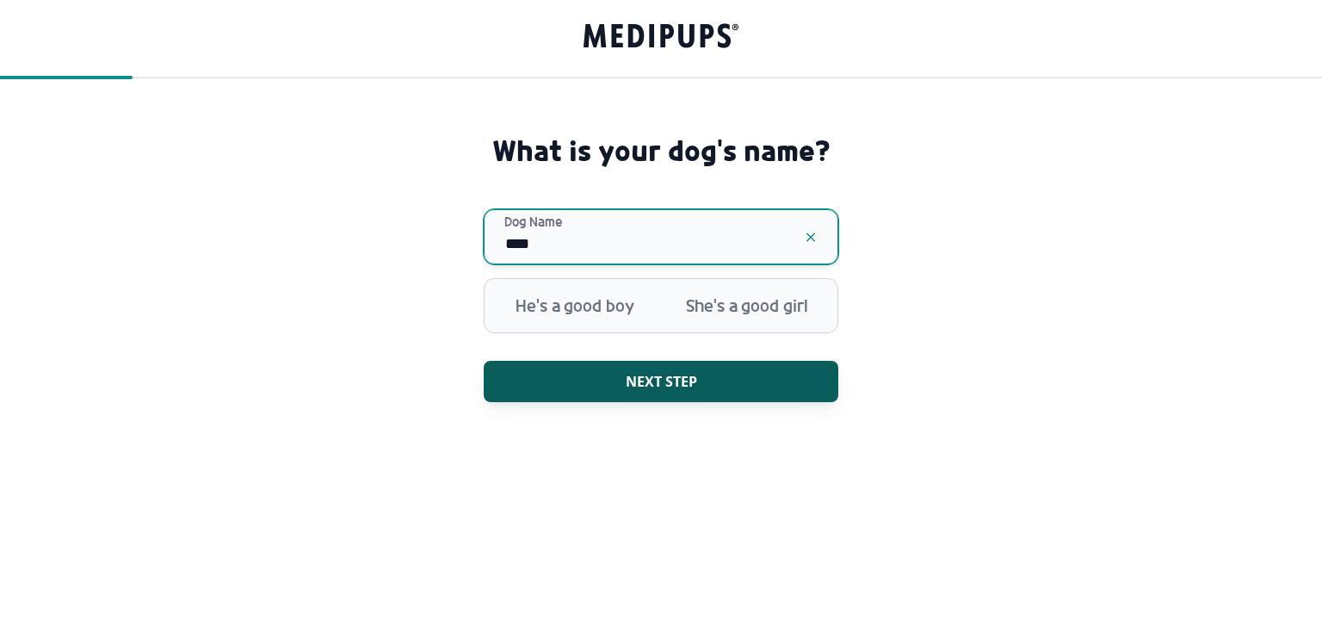
click at [562, 244] on input "****" at bounding box center [661, 236] width 355 height 55
type input "*"
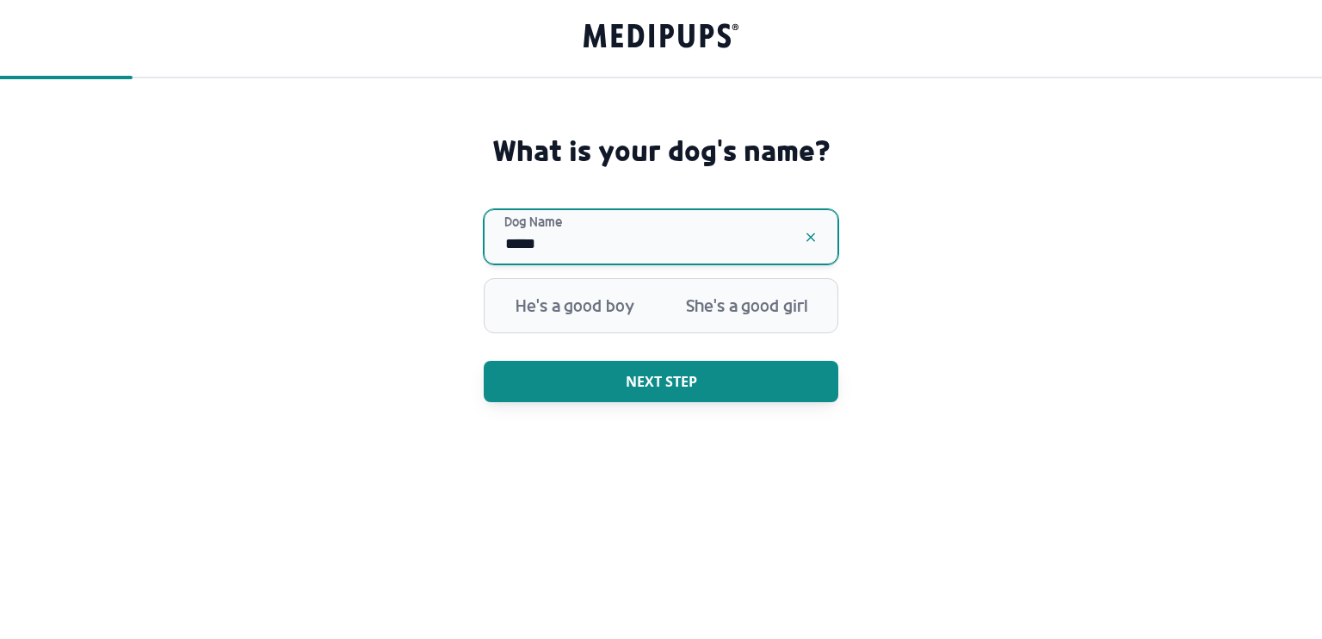
type input "*****"
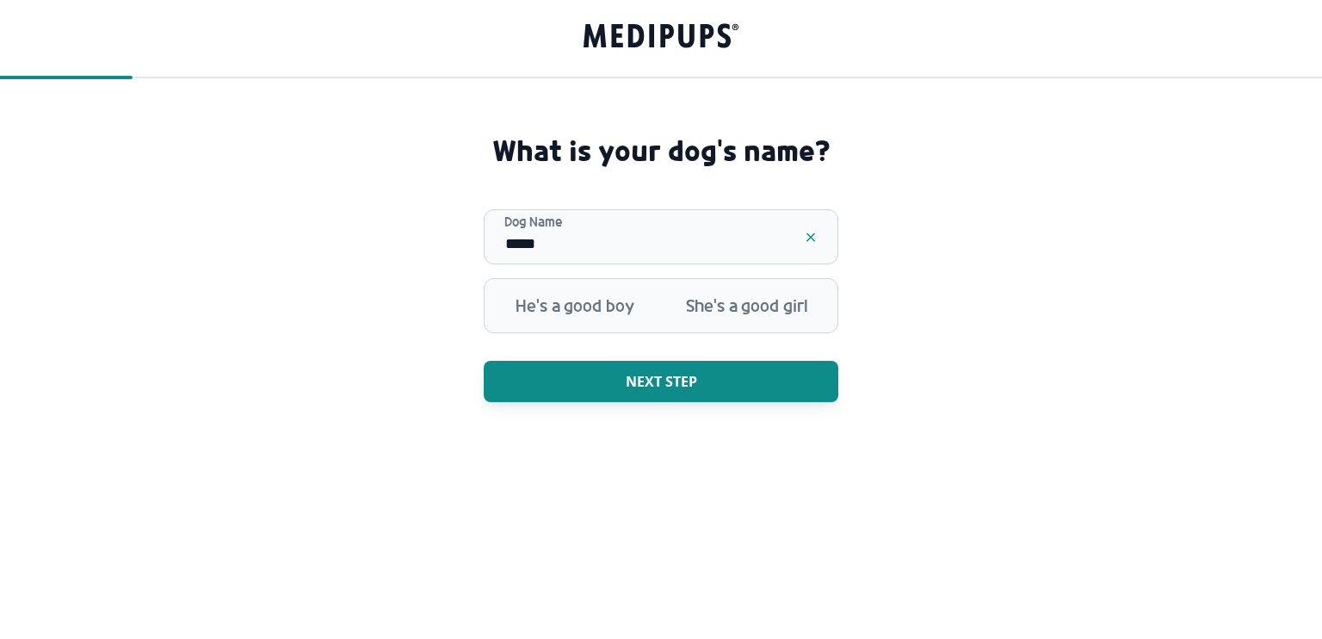
click at [659, 382] on span "Next step" at bounding box center [661, 381] width 71 height 17
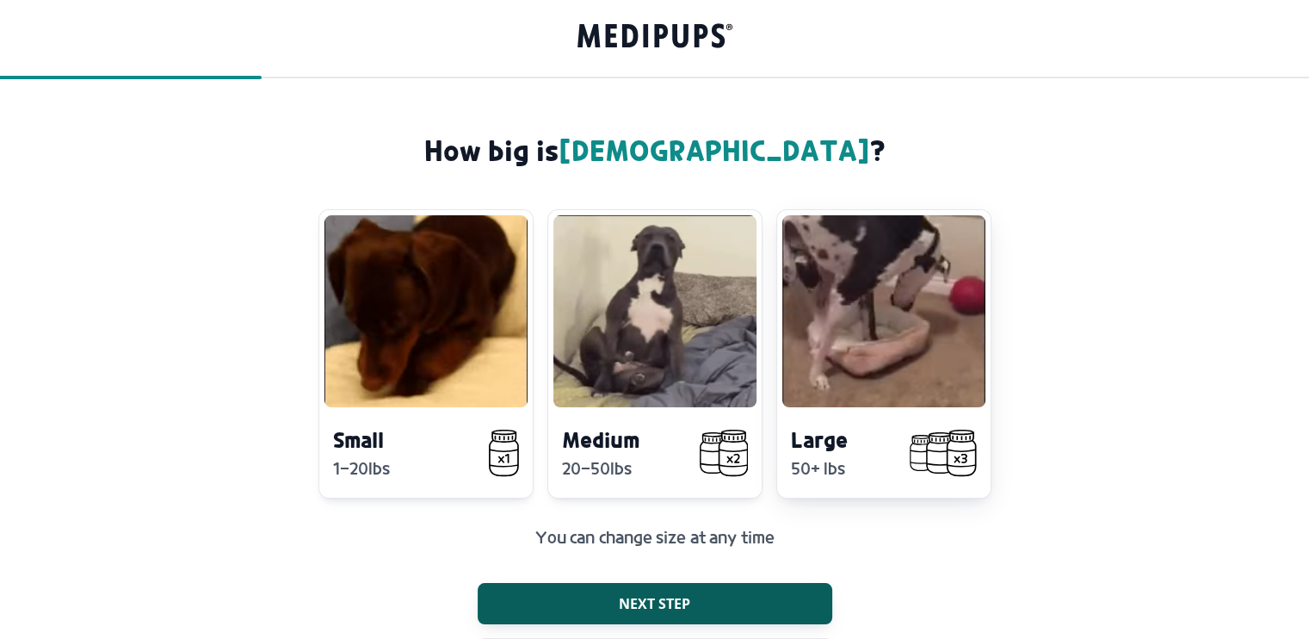
drag, startPoint x: 859, startPoint y: 328, endPoint x: 857, endPoint y: 374, distance: 45.7
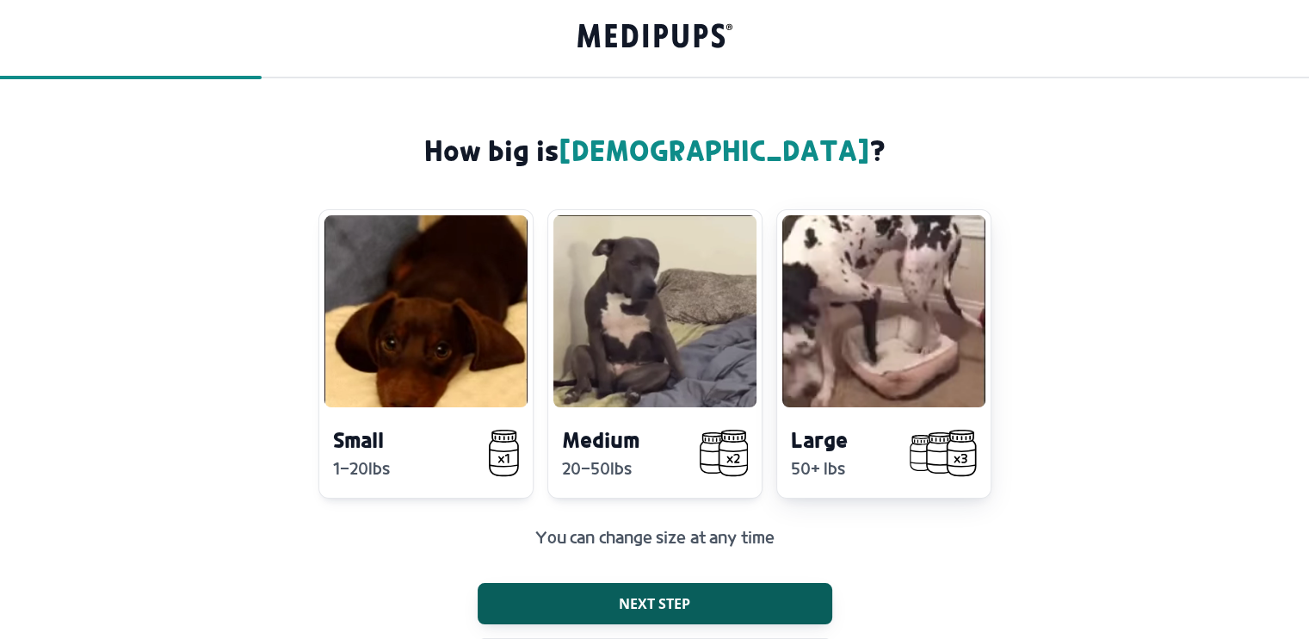
click at [860, 328] on video at bounding box center [884, 311] width 203 height 192
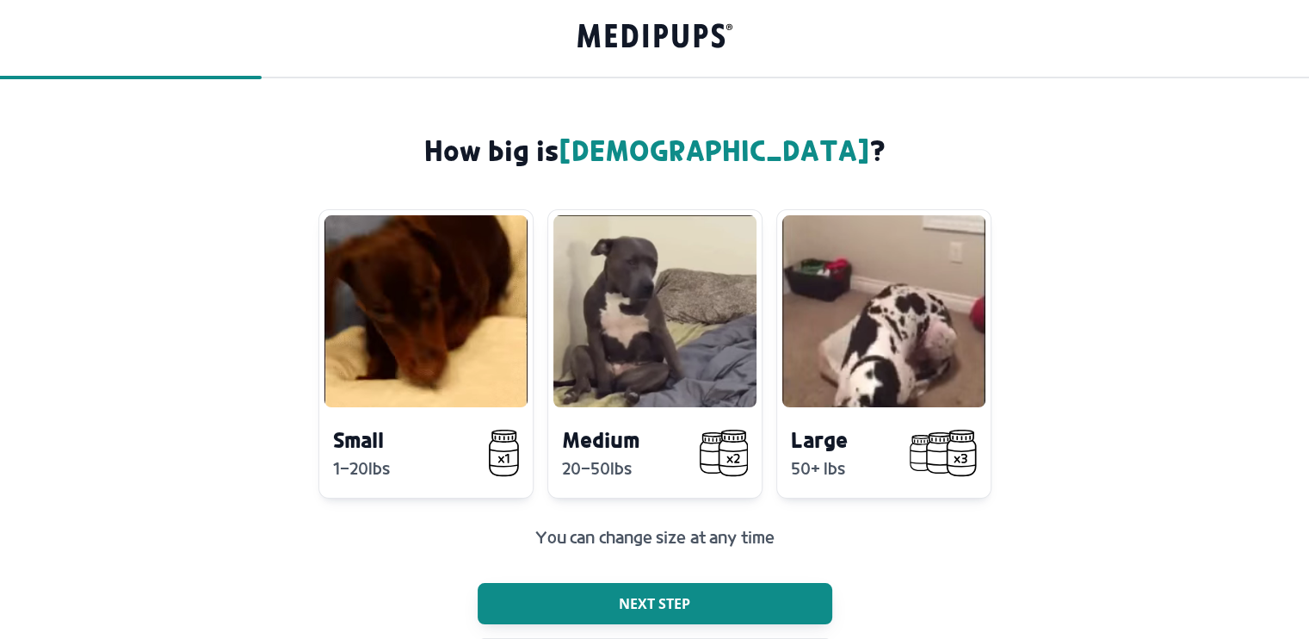
click at [663, 603] on span "Next step" at bounding box center [654, 603] width 71 height 17
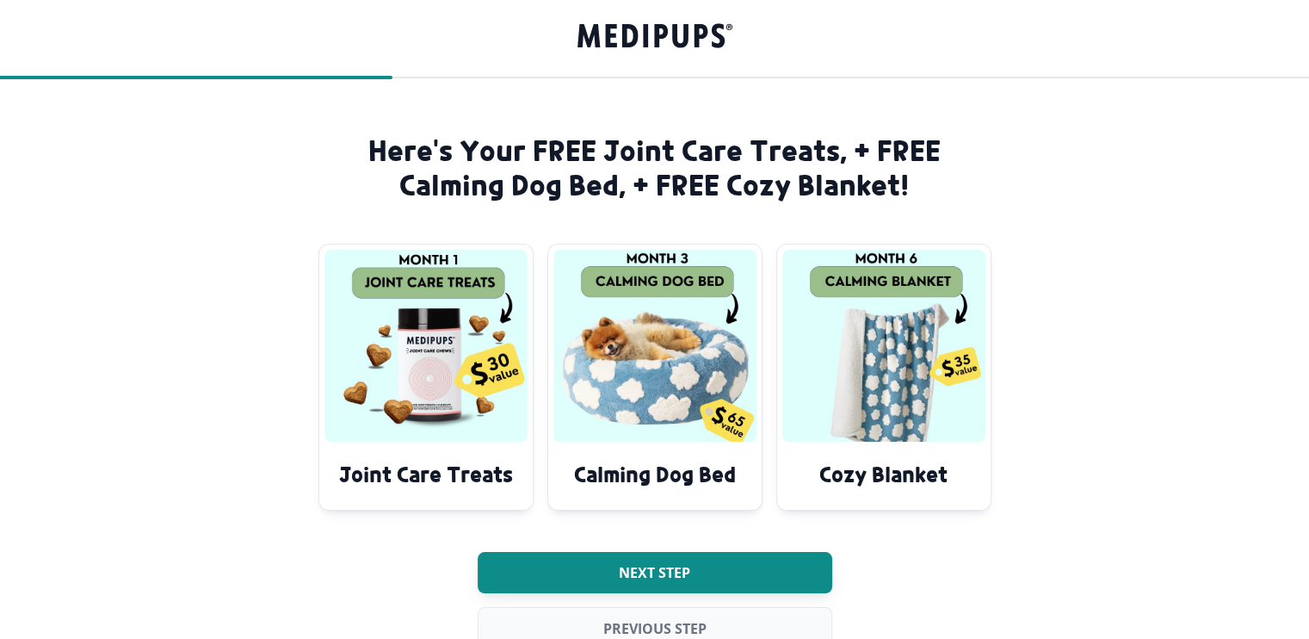
click at [665, 571] on span "Next step" at bounding box center [654, 572] width 71 height 17
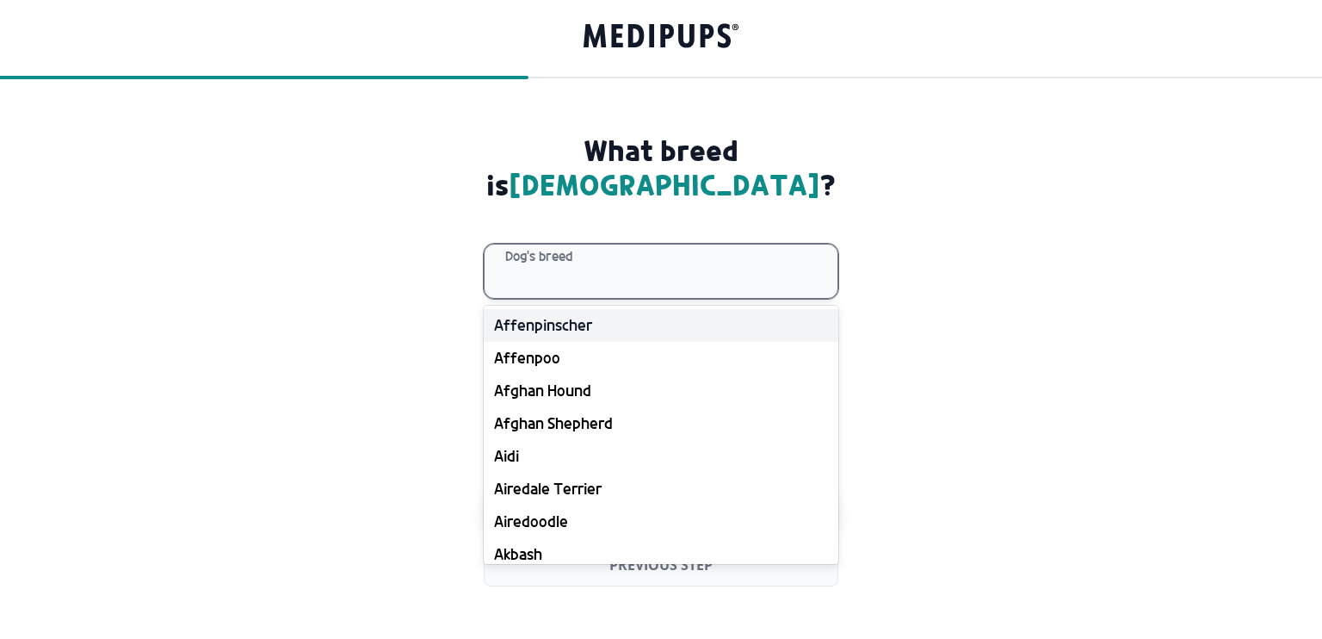
click at [548, 244] on div at bounding box center [671, 270] width 332 height 53
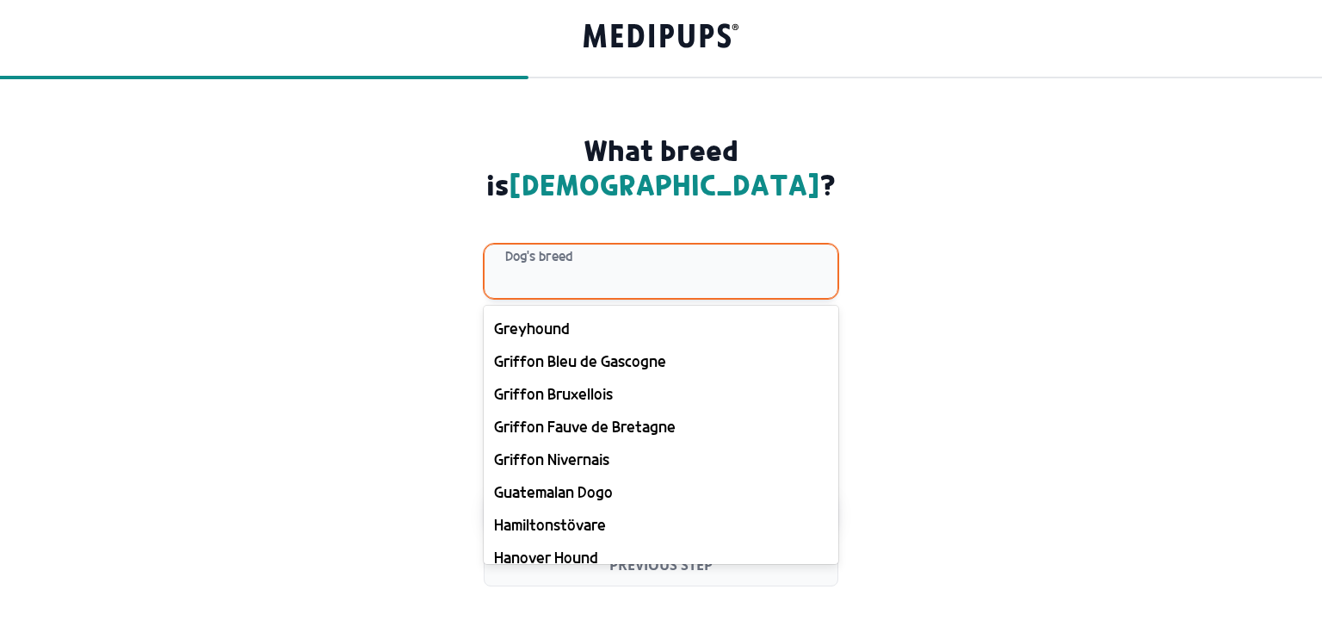
scroll to position [9095, 0]
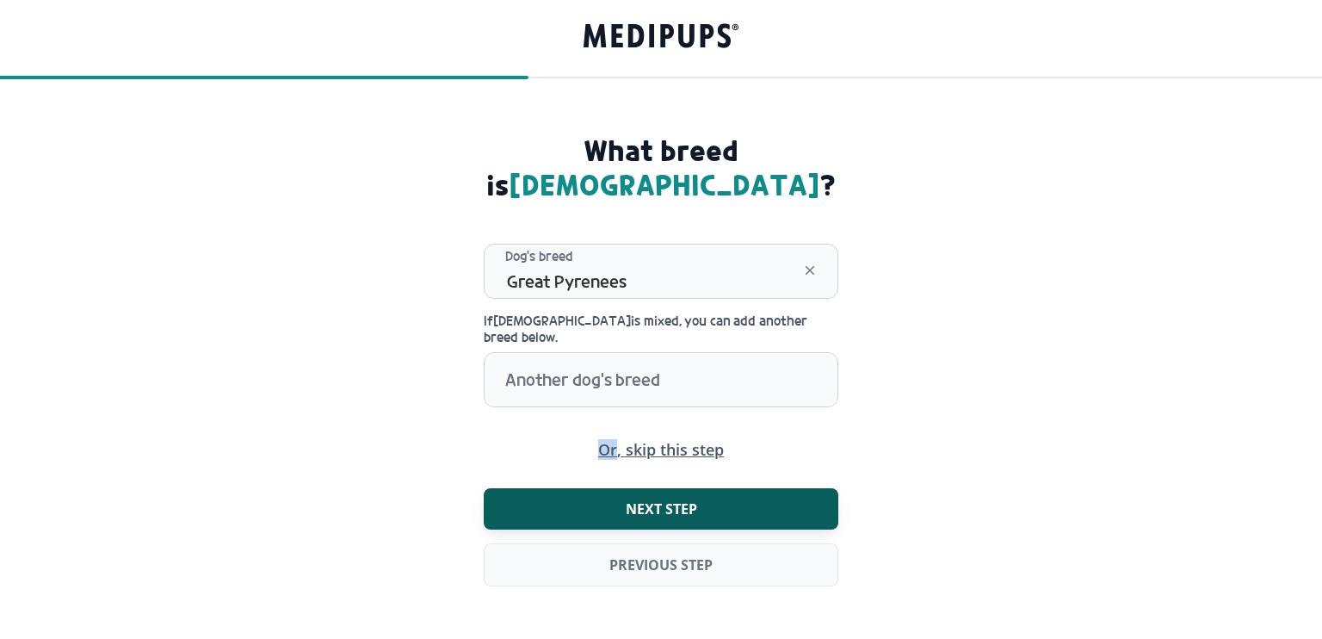
click at [563, 385] on div "What breed is shiva ? option Great Pyrenees, selected. Dog's breed Great Pyrene…" at bounding box center [661, 383] width 368 height 501
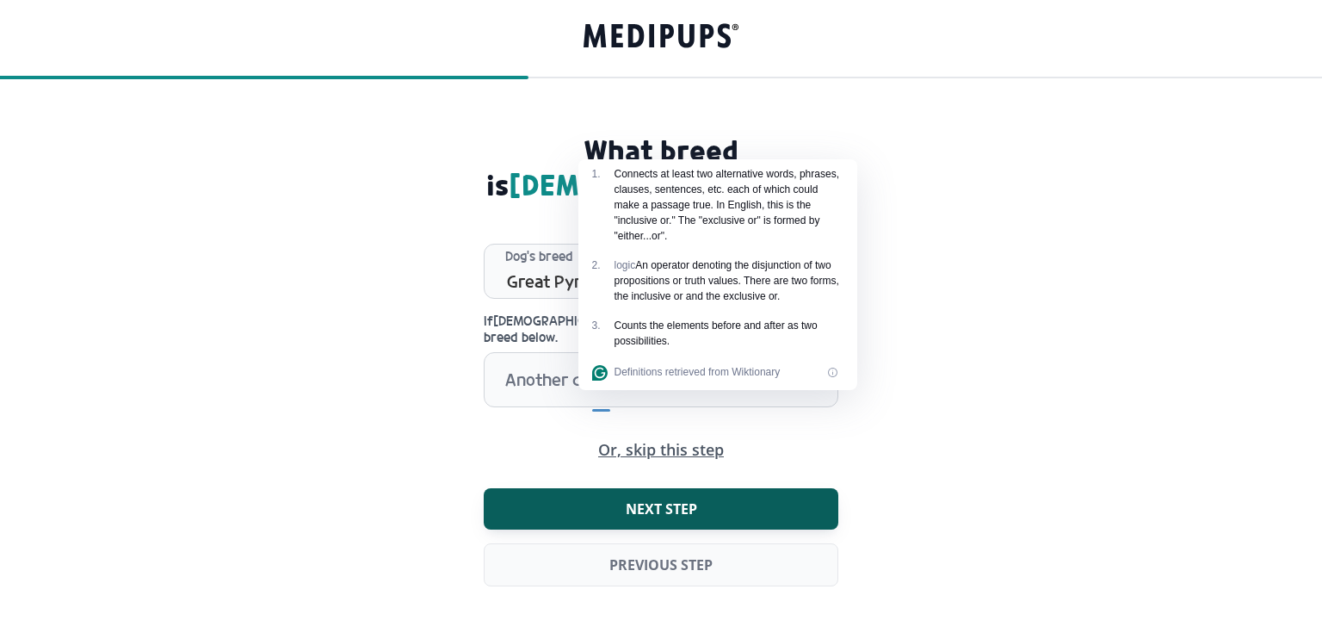
click at [927, 353] on form "What breed is shiva ? option Great Pyrenees, selected. Dog's breed Great Pyrene…" at bounding box center [661, 383] width 1322 height 501
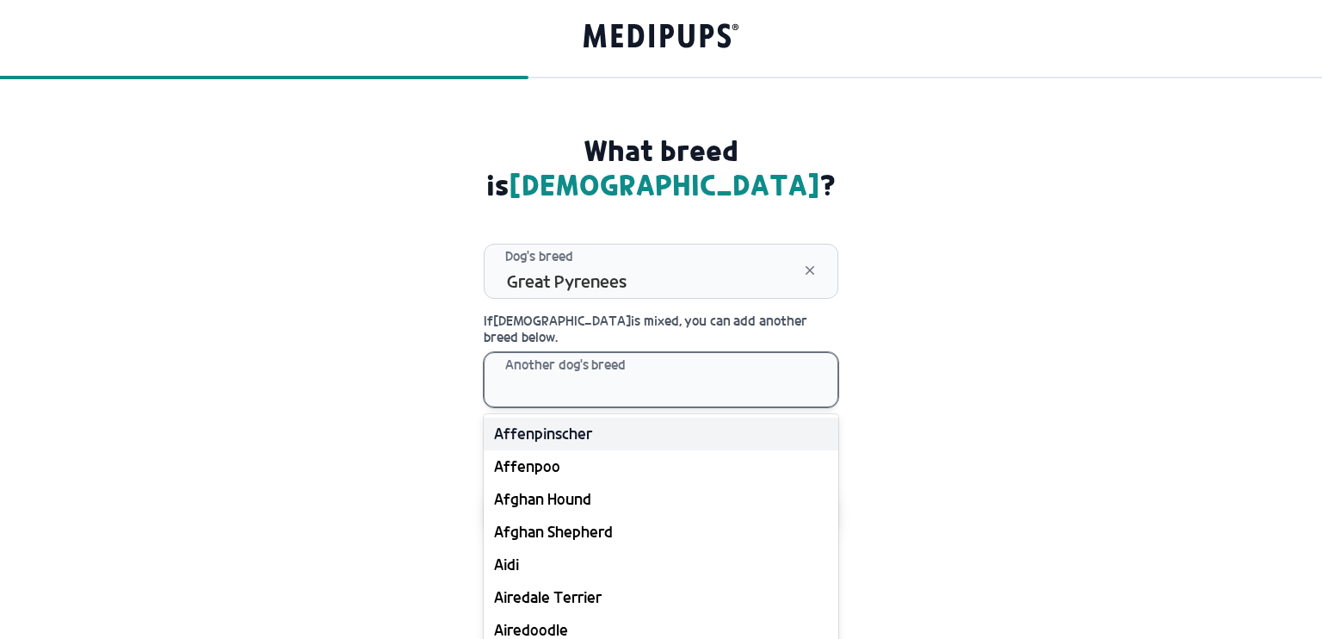
click at [544, 353] on div at bounding box center [671, 379] width 332 height 53
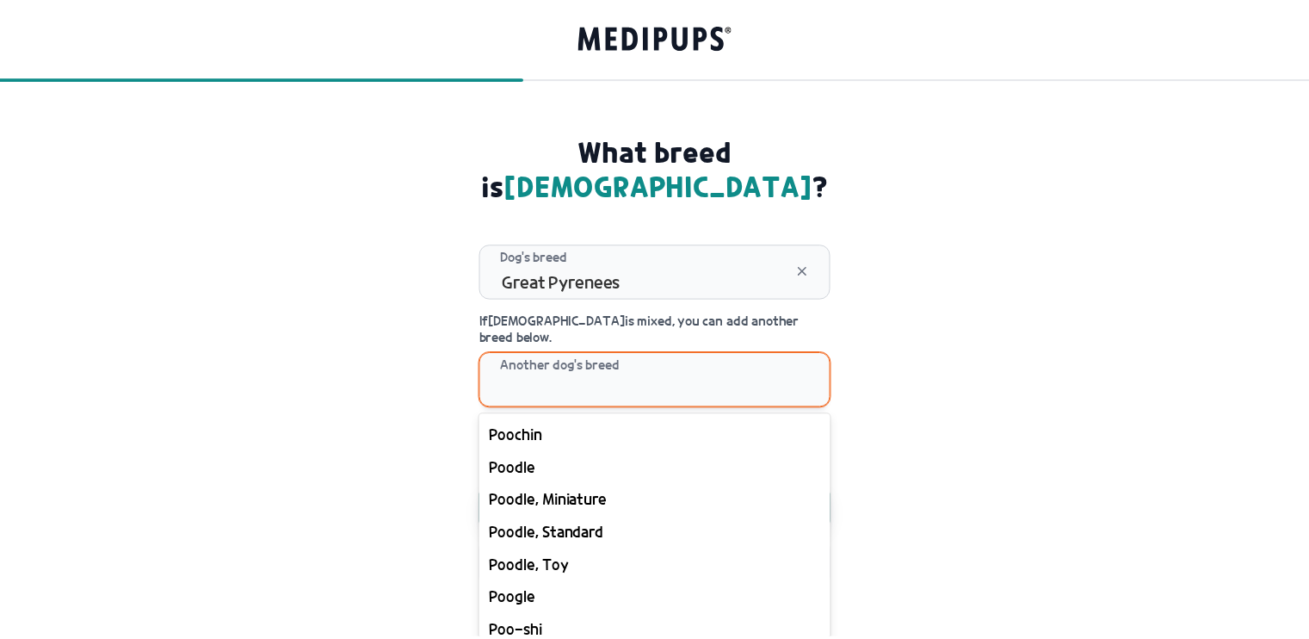
scroll to position [14198, 0]
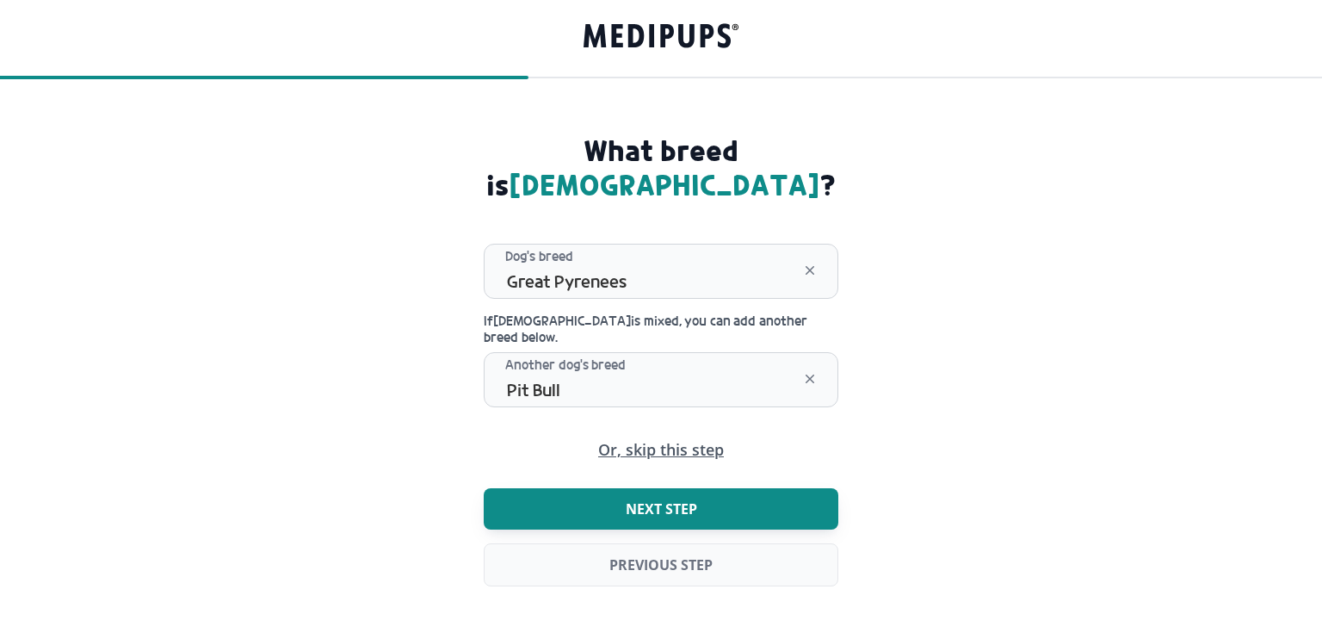
click at [660, 500] on span "Next step" at bounding box center [661, 508] width 71 height 17
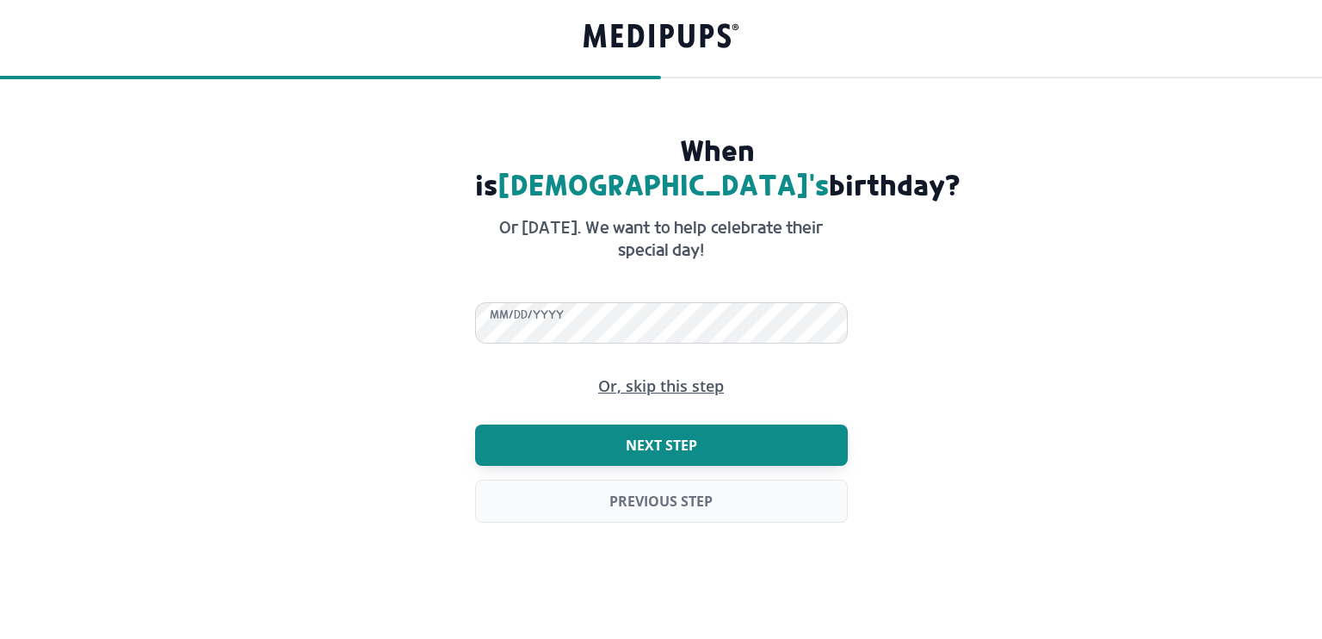
click at [653, 436] on span "Next step" at bounding box center [661, 444] width 71 height 17
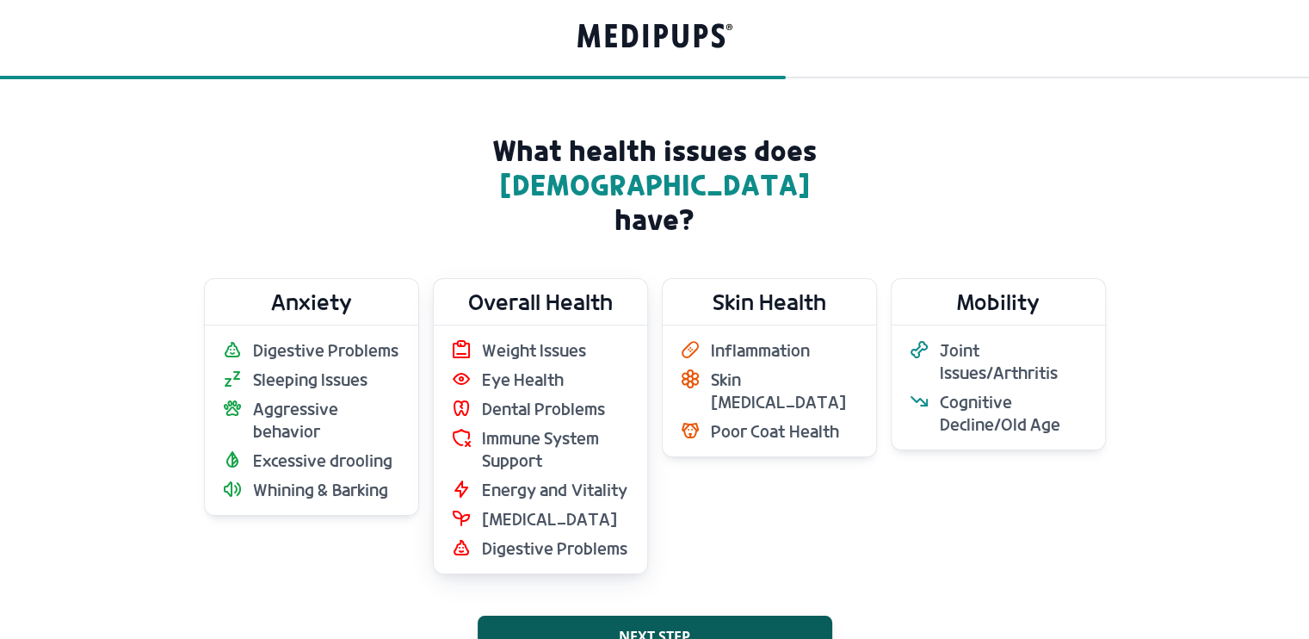
click at [551, 285] on h2 "Overall Health" at bounding box center [541, 302] width 214 height 46
click at [537, 387] on ul "Weight Issues Eye Health Dental Problems Immune System Support Energy and Vital…" at bounding box center [540, 449] width 179 height 220
click at [350, 518] on label "Anxiety Digestive Problems Sleeping Issues Aggressive behavior Excessive drooli…" at bounding box center [311, 426] width 215 height 296
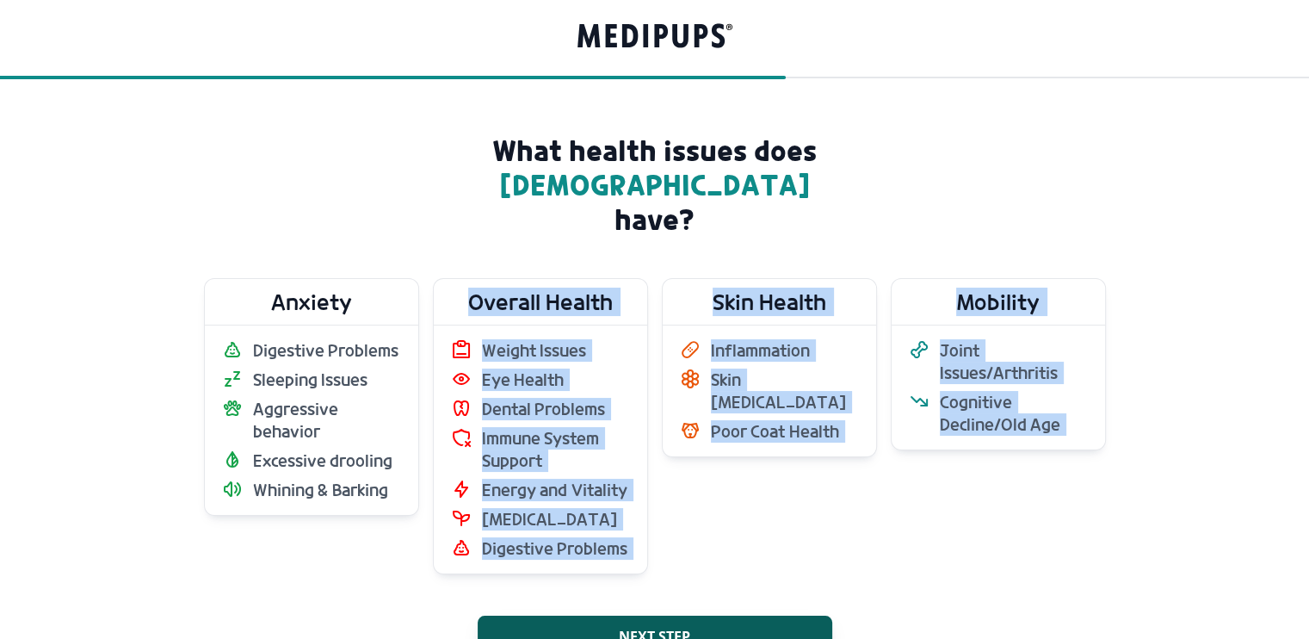
click at [372, 542] on div "What health issues does shiva have? Anxiety Digestive Problems Sleeping Issues …" at bounding box center [655, 447] width 916 height 628
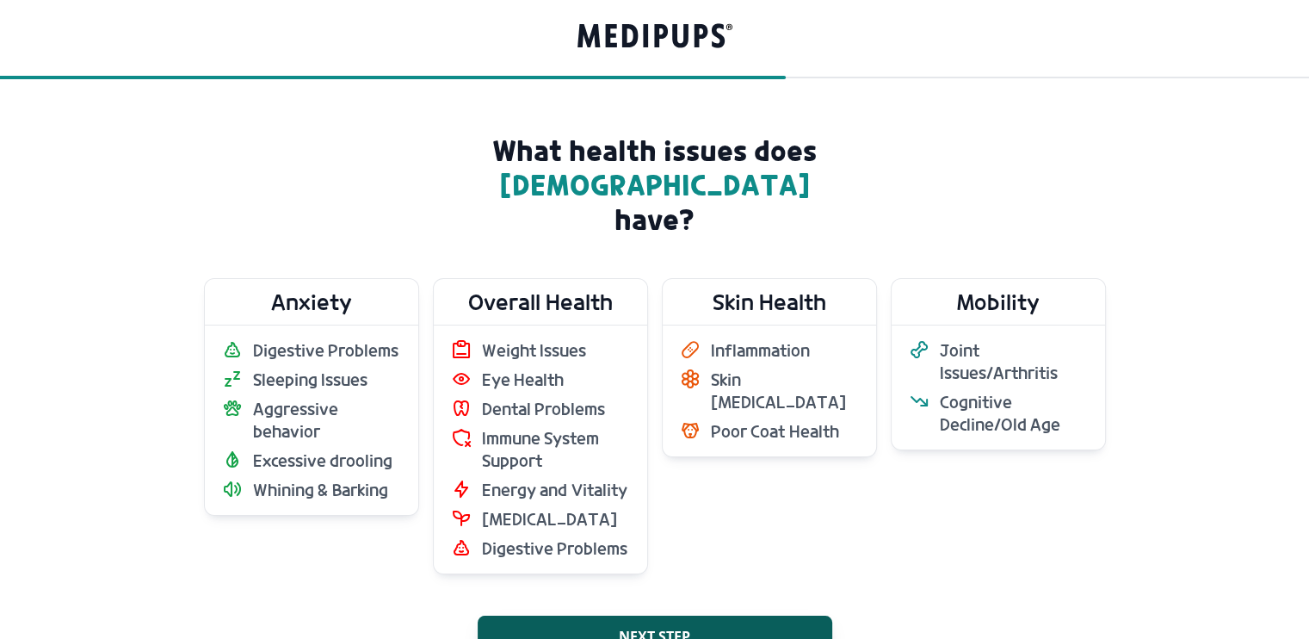
click at [121, 332] on form "What health issues does shiva have? Anxiety Digestive Problems Sleeping Issues …" at bounding box center [654, 447] width 1309 height 628
click at [148, 286] on form "What health issues does shiva have? Anxiety Digestive Problems Sleeping Issues …" at bounding box center [654, 447] width 1309 height 628
click at [658, 457] on div "Anxiety Digestive Problems Sleeping Issues Aggressive behavior Excessive drooli…" at bounding box center [655, 426] width 902 height 296
click at [545, 479] on span "Energy and Vitality" at bounding box center [554, 490] width 145 height 22
click at [353, 449] on span "Excessive drooling" at bounding box center [323, 460] width 140 height 22
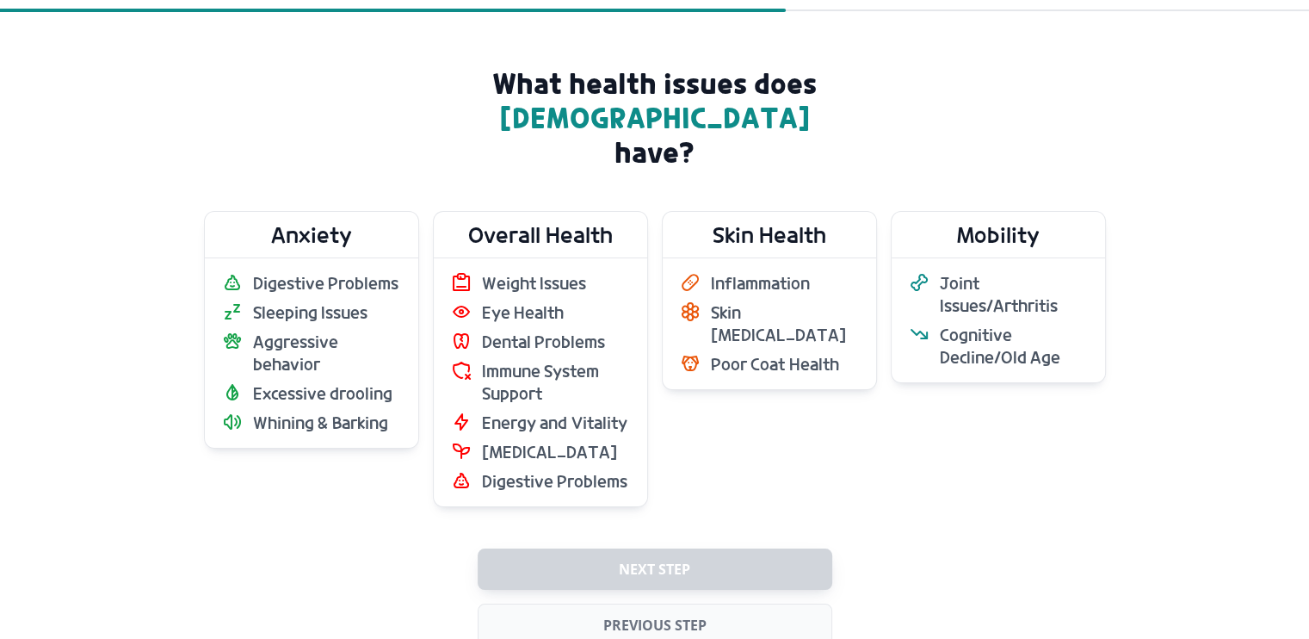
scroll to position [88, 0]
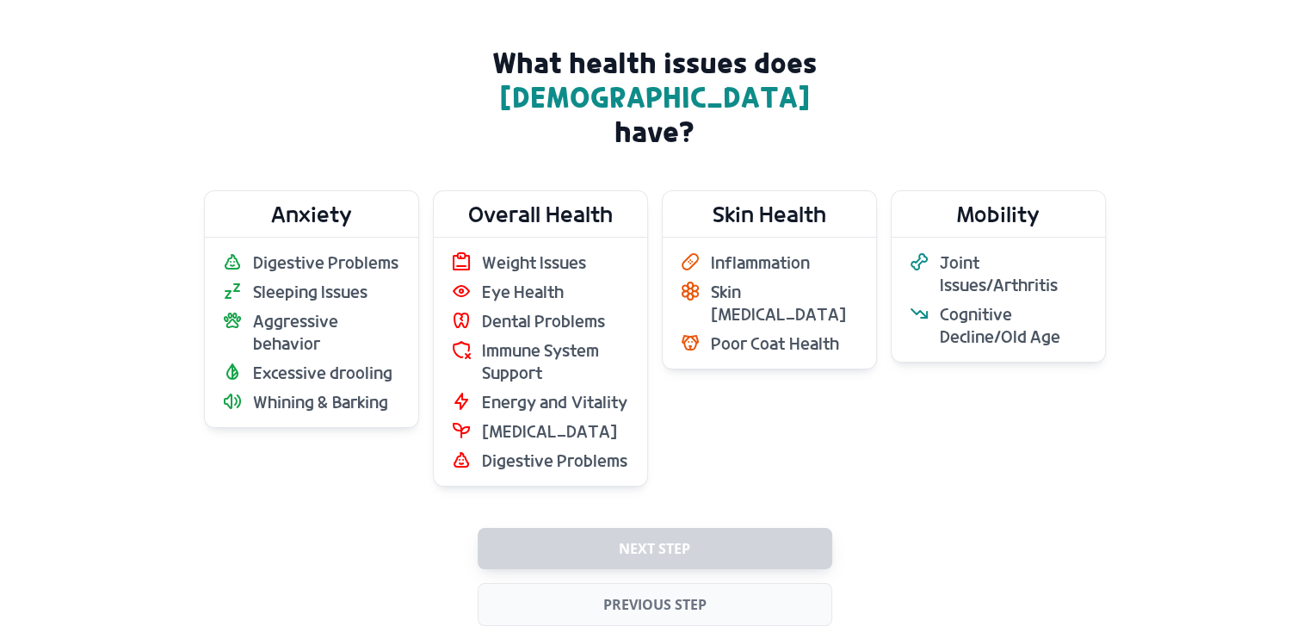
click at [644, 528] on div "Next step Previous step" at bounding box center [655, 577] width 355 height 98
click at [549, 339] on span "Immune System Support" at bounding box center [556, 361] width 148 height 45
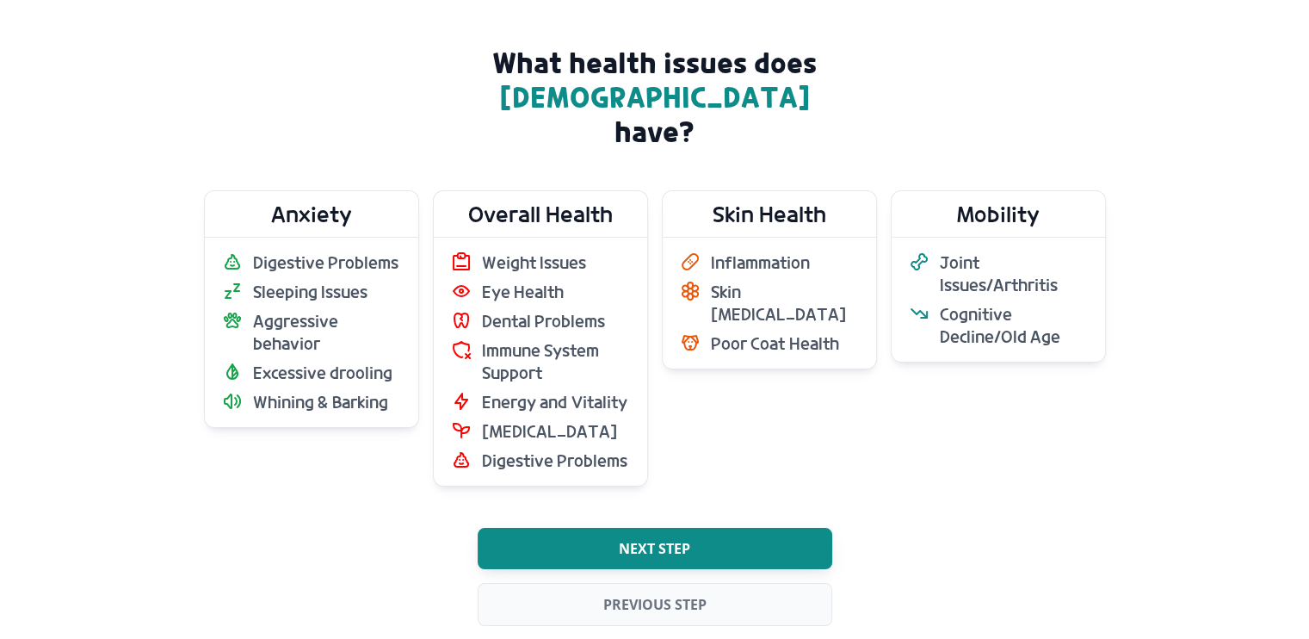
click at [658, 540] on span "Next step" at bounding box center [654, 548] width 71 height 17
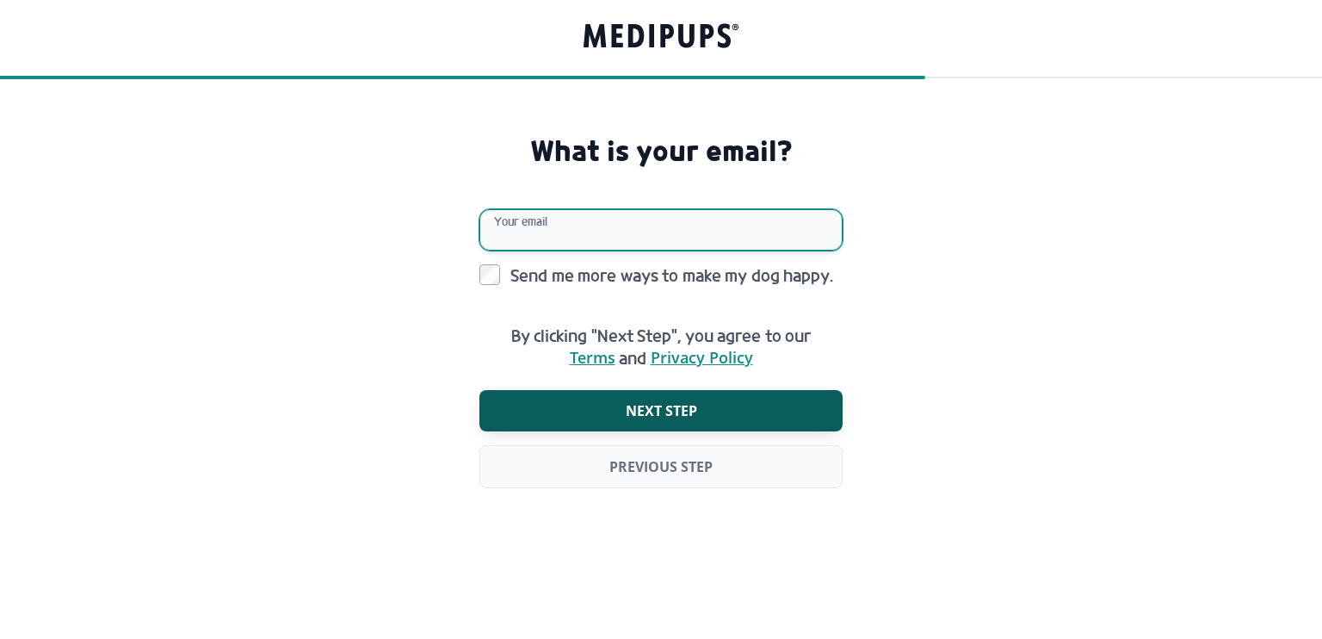
click at [546, 223] on input "Your email" at bounding box center [661, 229] width 363 height 41
type input "**********"
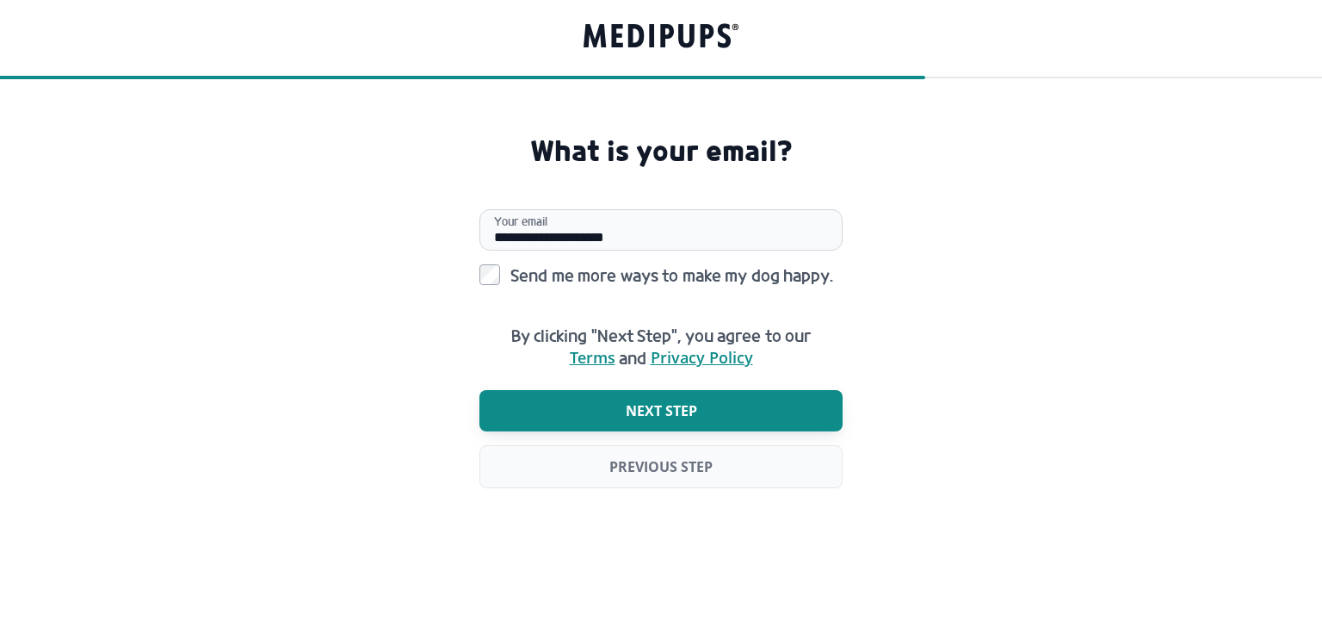
click at [649, 405] on span "Next step" at bounding box center [661, 410] width 71 height 17
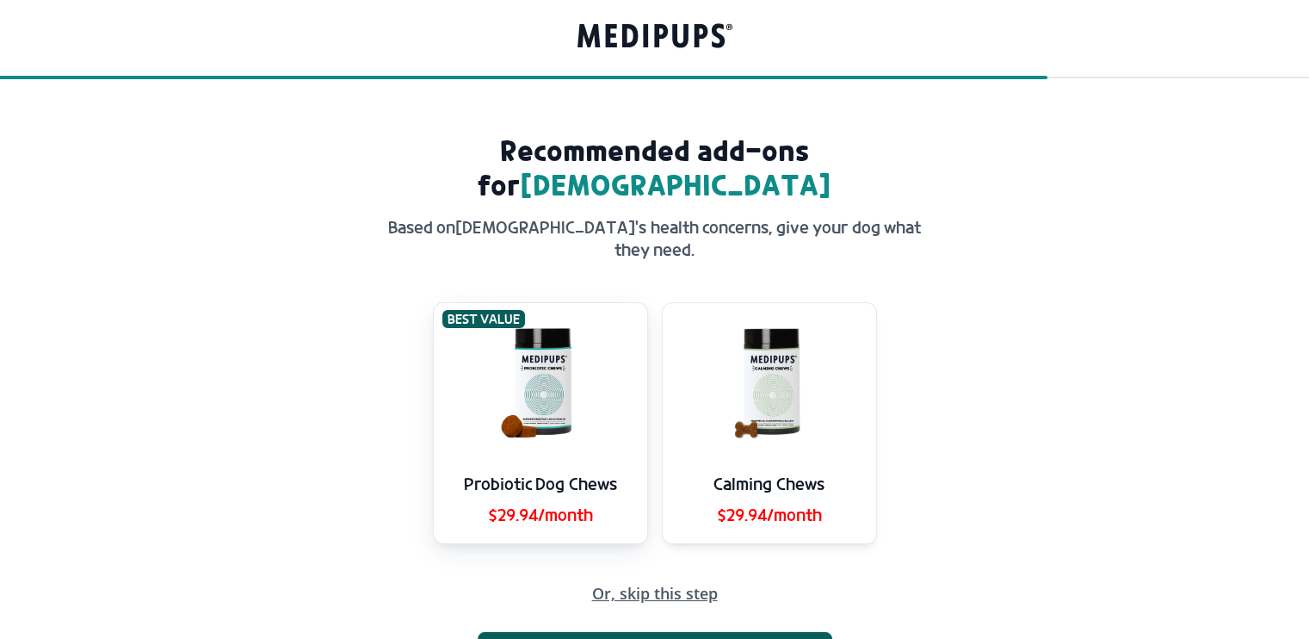
click at [572, 321] on img at bounding box center [540, 381] width 147 height 156
click at [631, 585] on span "Or, skip this step" at bounding box center [655, 593] width 126 height 16
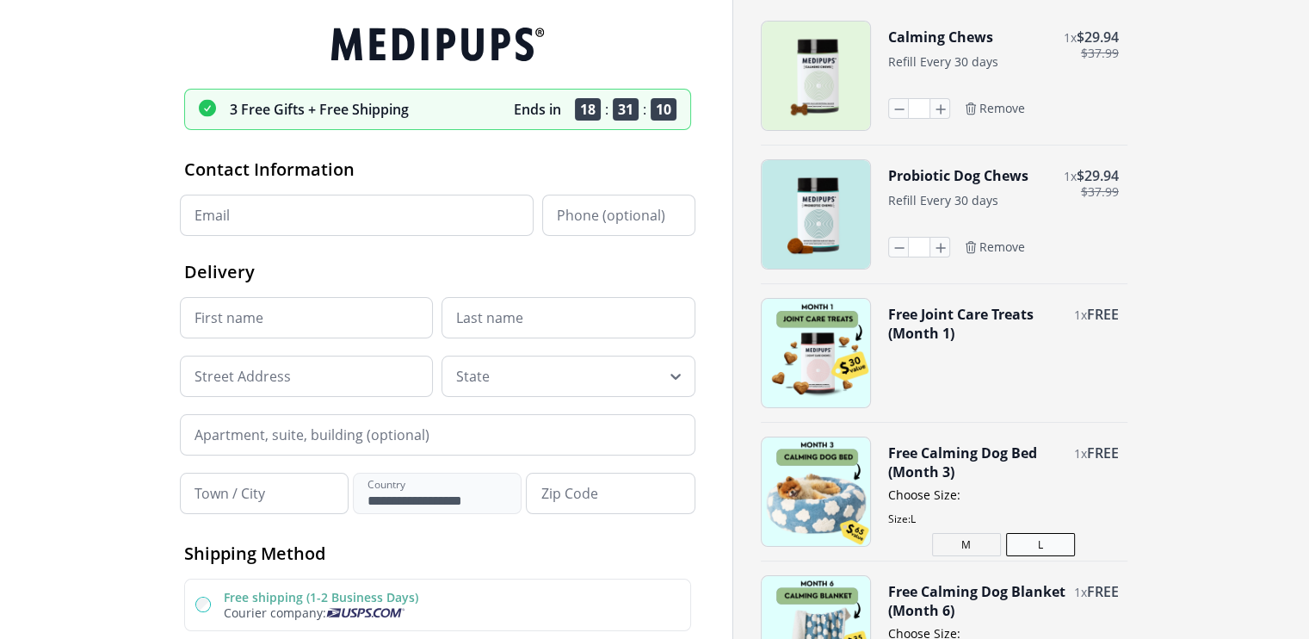
click at [984, 247] on span "Remove" at bounding box center [1003, 246] width 46 height 15
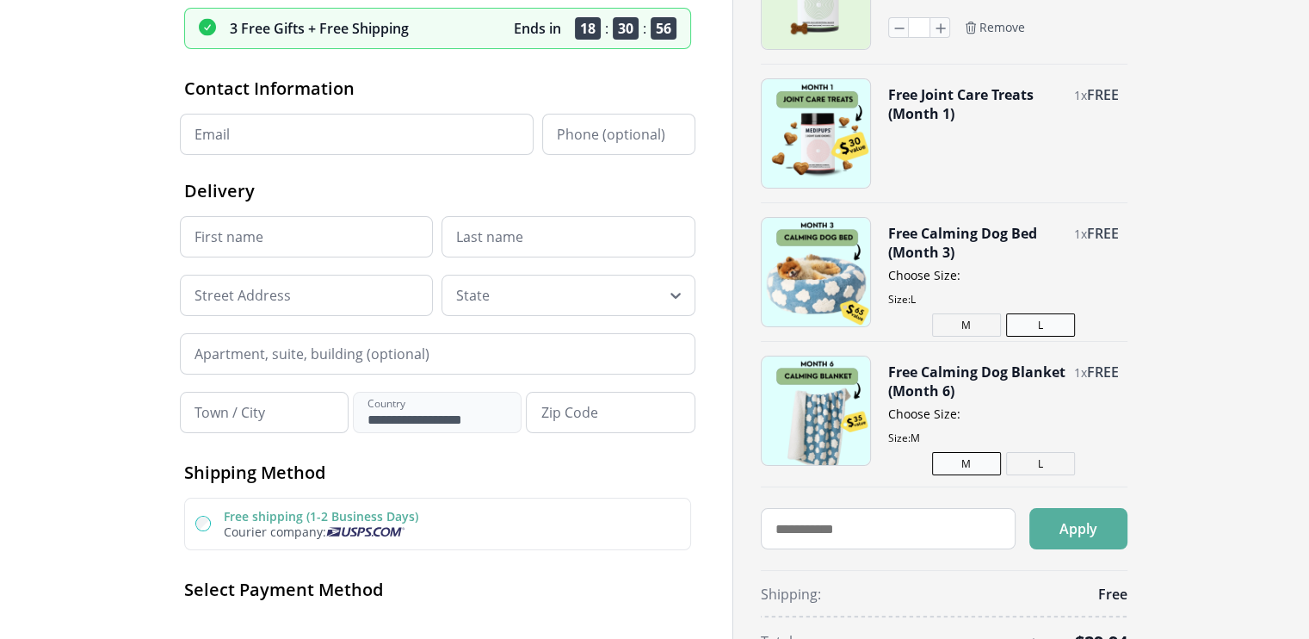
scroll to position [139, 0]
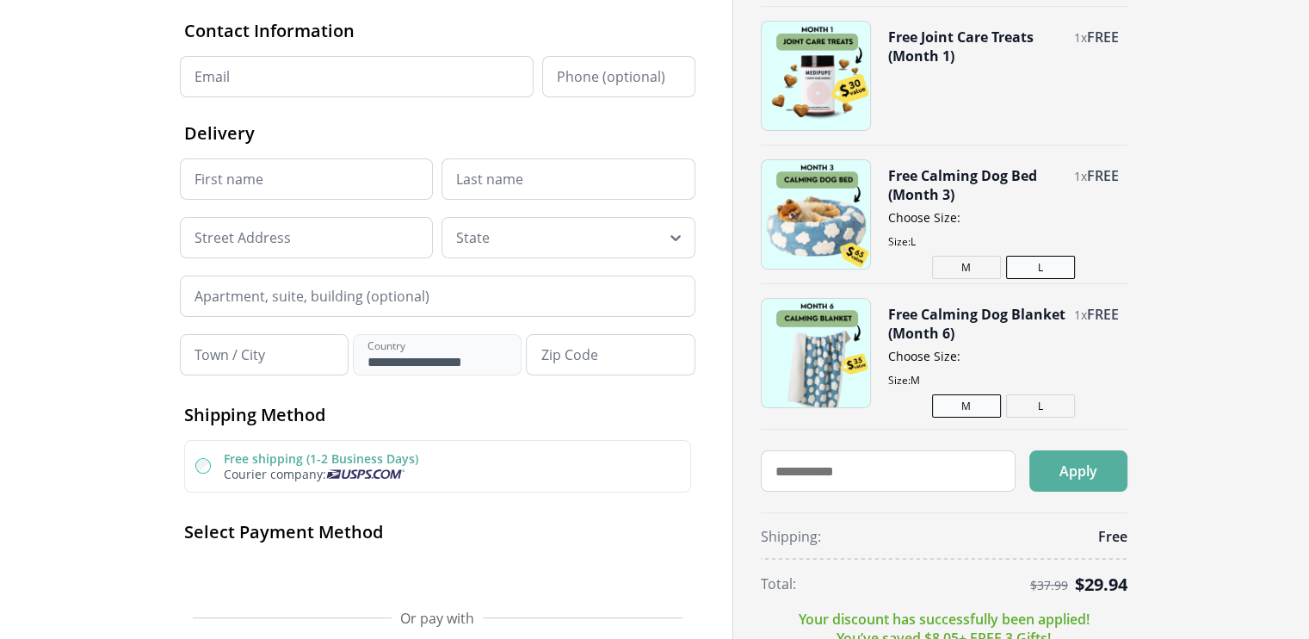
click at [943, 175] on button "Free Calming Dog Bed (Month 3)" at bounding box center [976, 185] width 177 height 38
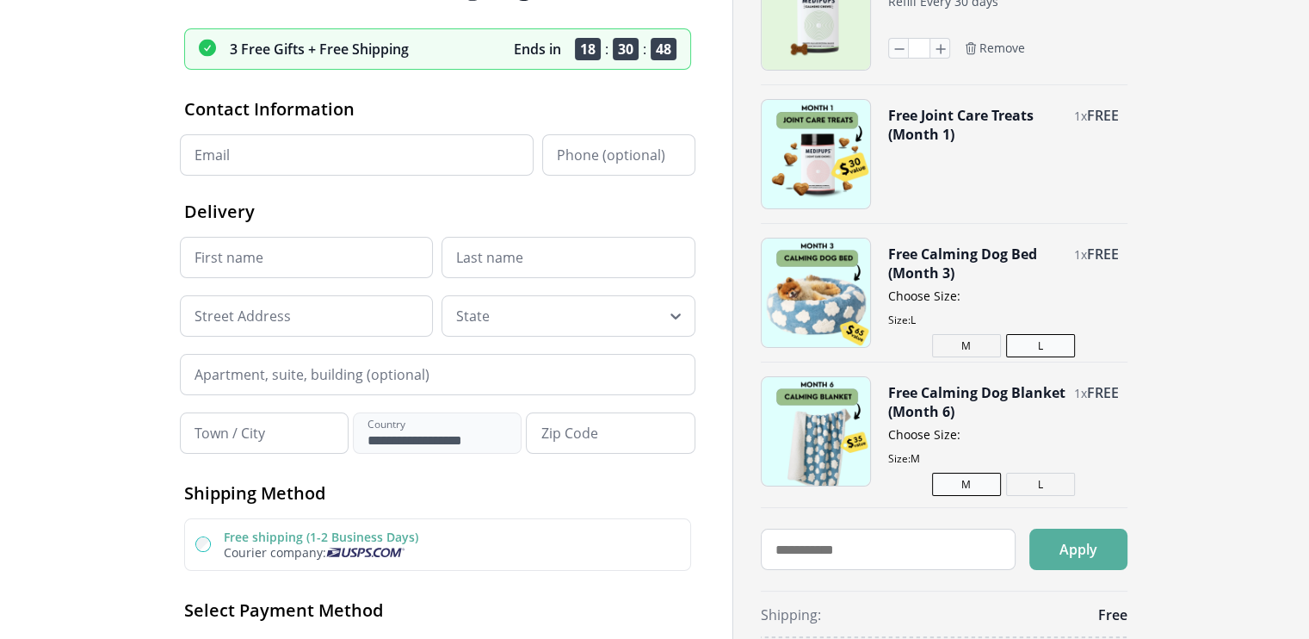
scroll to position [0, 0]
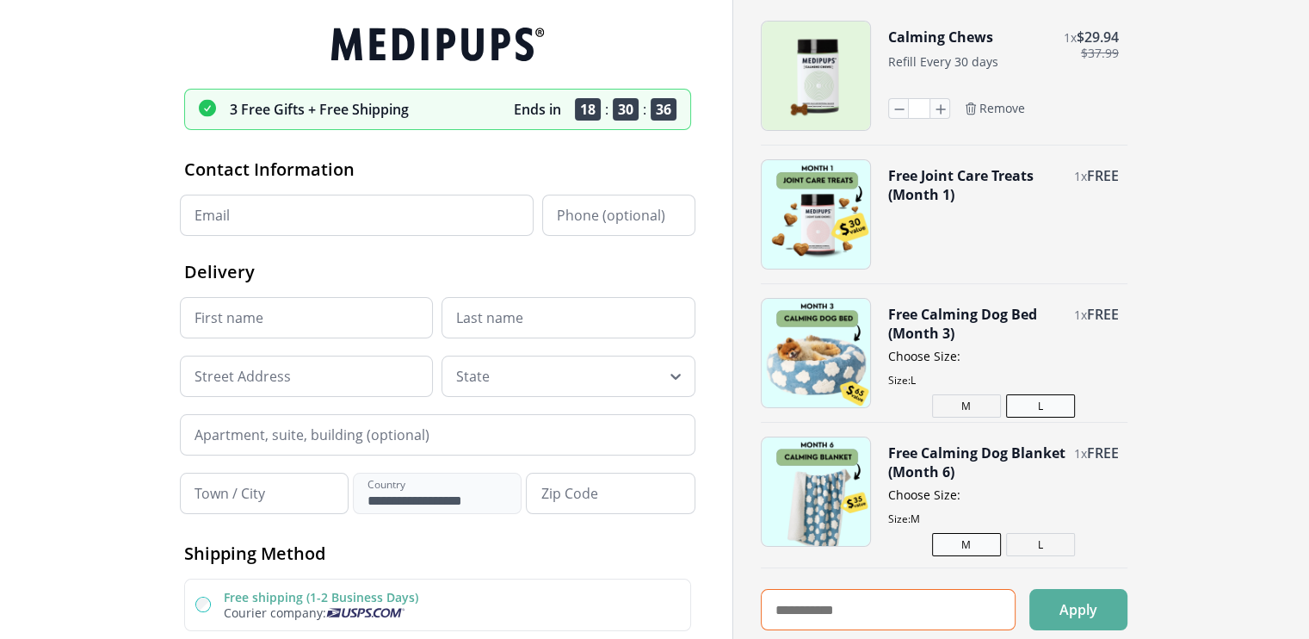
click at [823, 611] on input "text" at bounding box center [888, 609] width 255 height 41
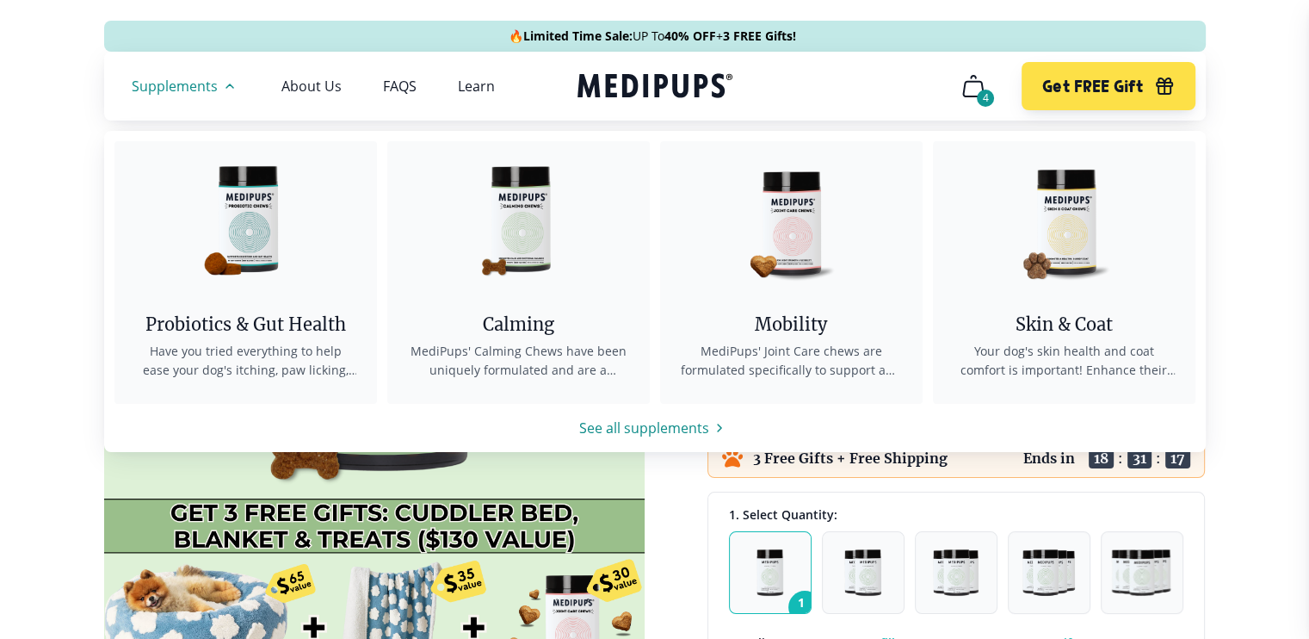
click at [199, 82] on span "Supplements" at bounding box center [175, 85] width 86 height 17
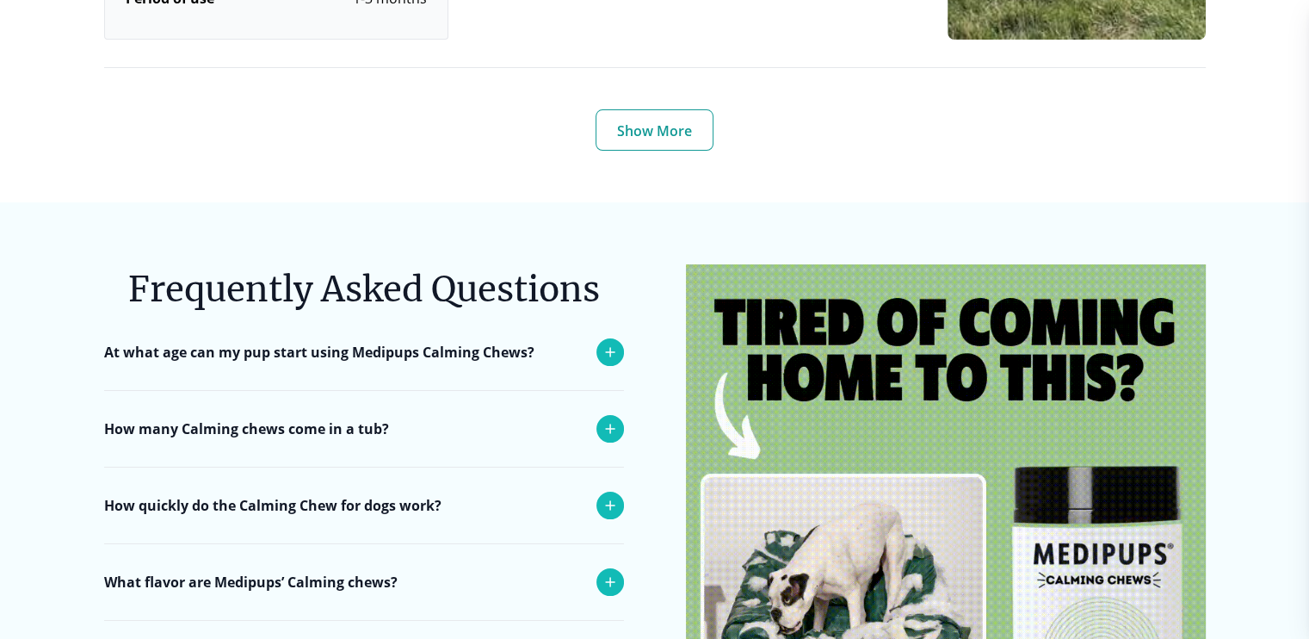
scroll to position [7221, 0]
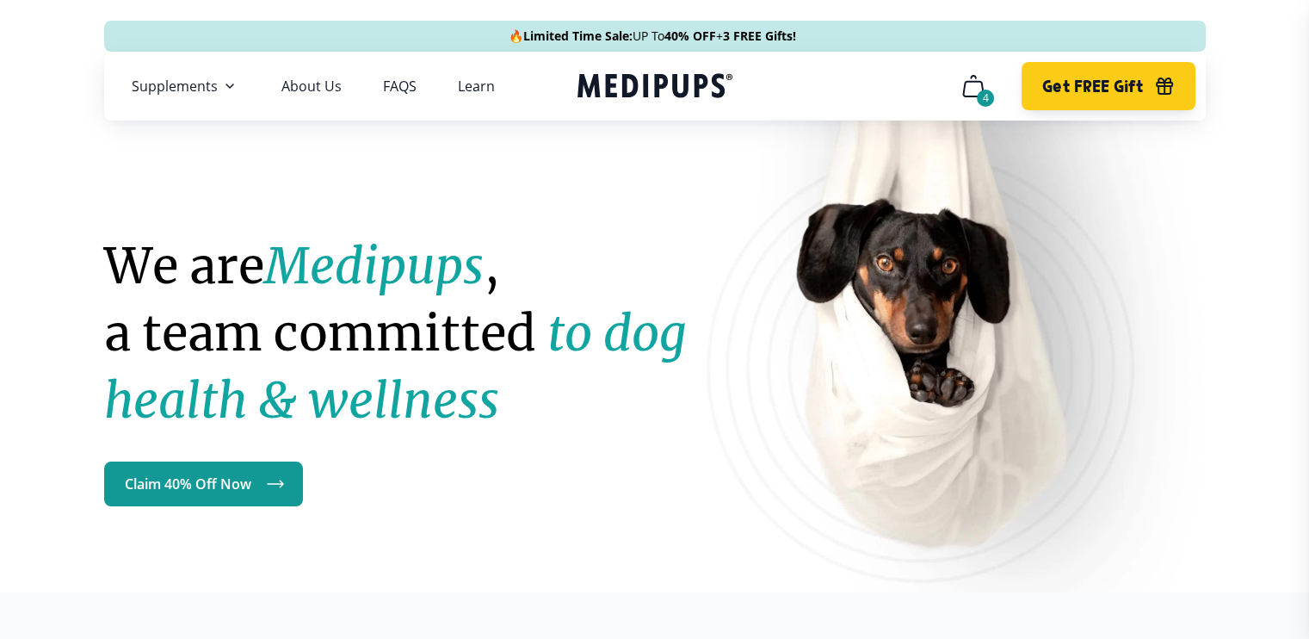
click at [1113, 86] on span "Get FREE Gift" at bounding box center [1093, 87] width 101 height 20
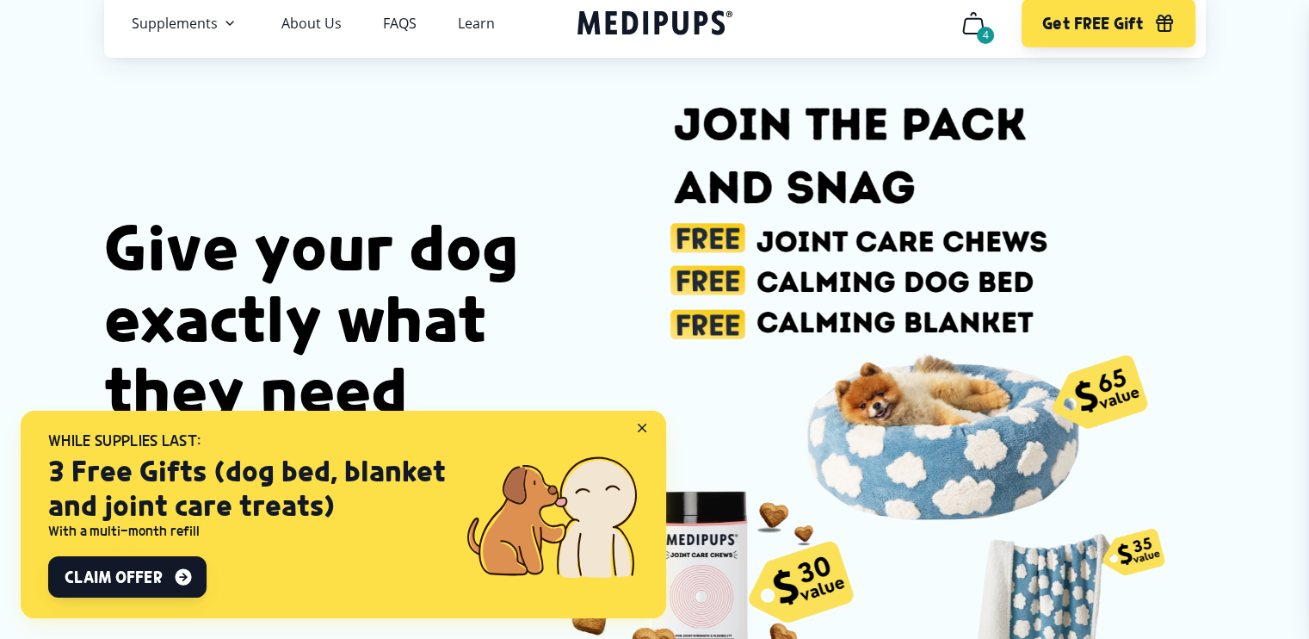
scroll to position [107, 0]
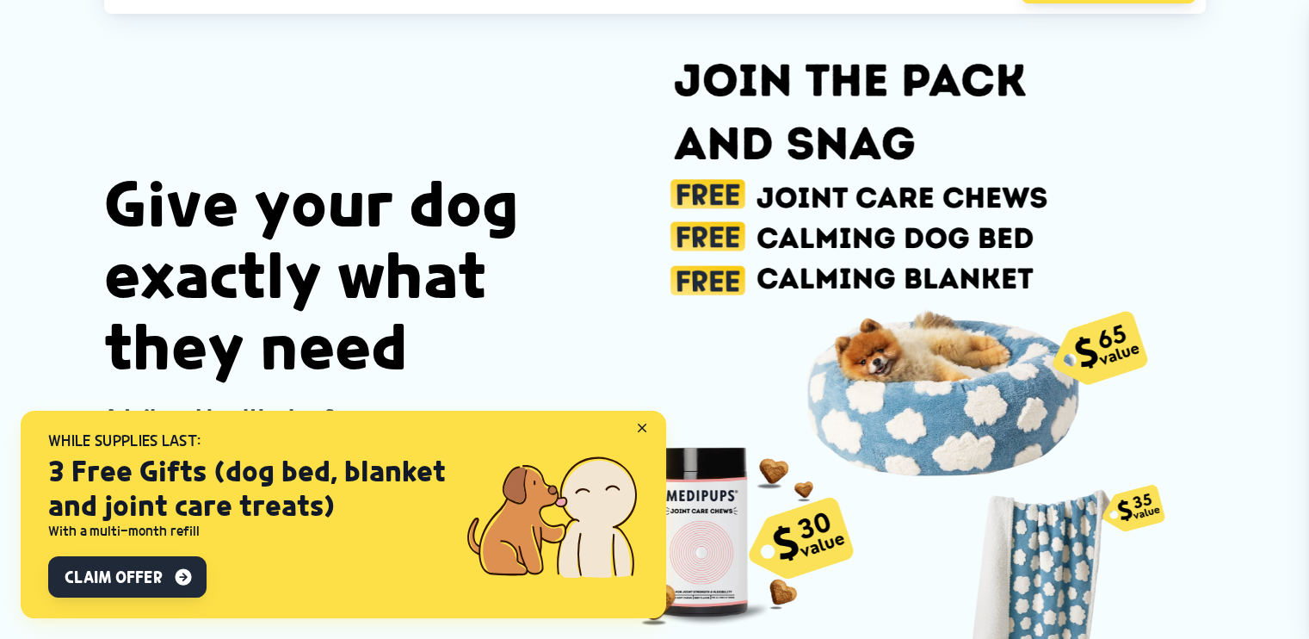
click at [150, 577] on span "Claim Offer" at bounding box center [113, 576] width 97 height 21
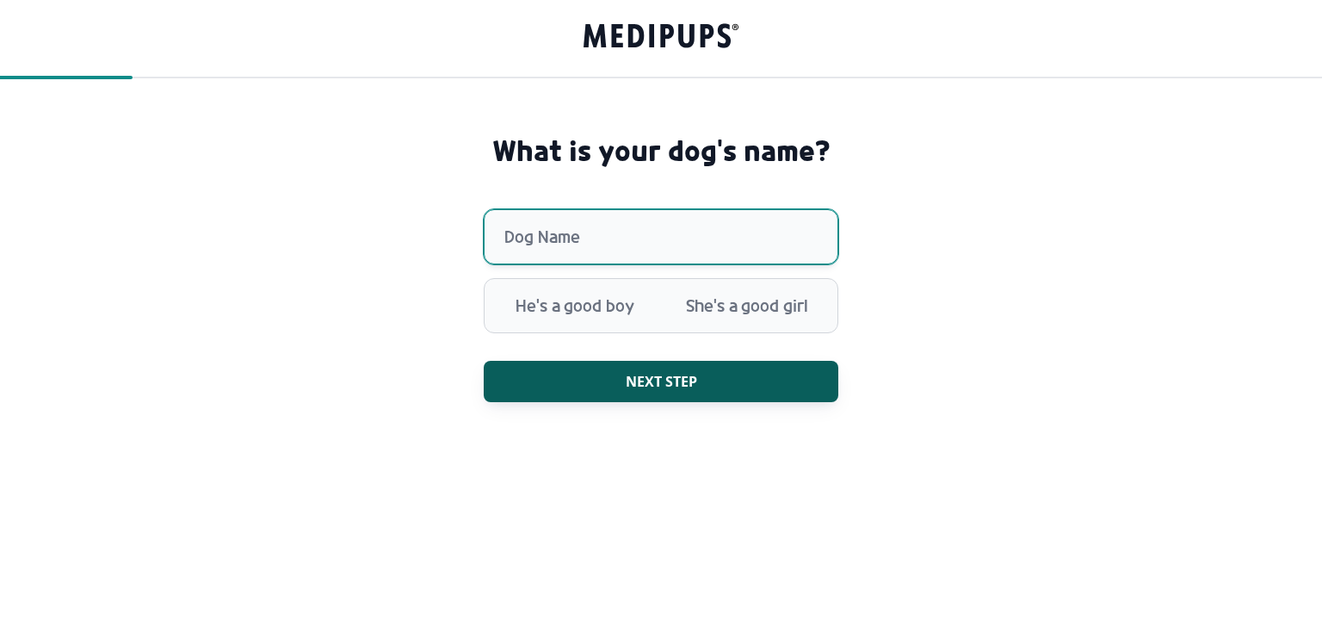
click at [535, 237] on input "Dog Name" at bounding box center [661, 236] width 355 height 55
type input "********"
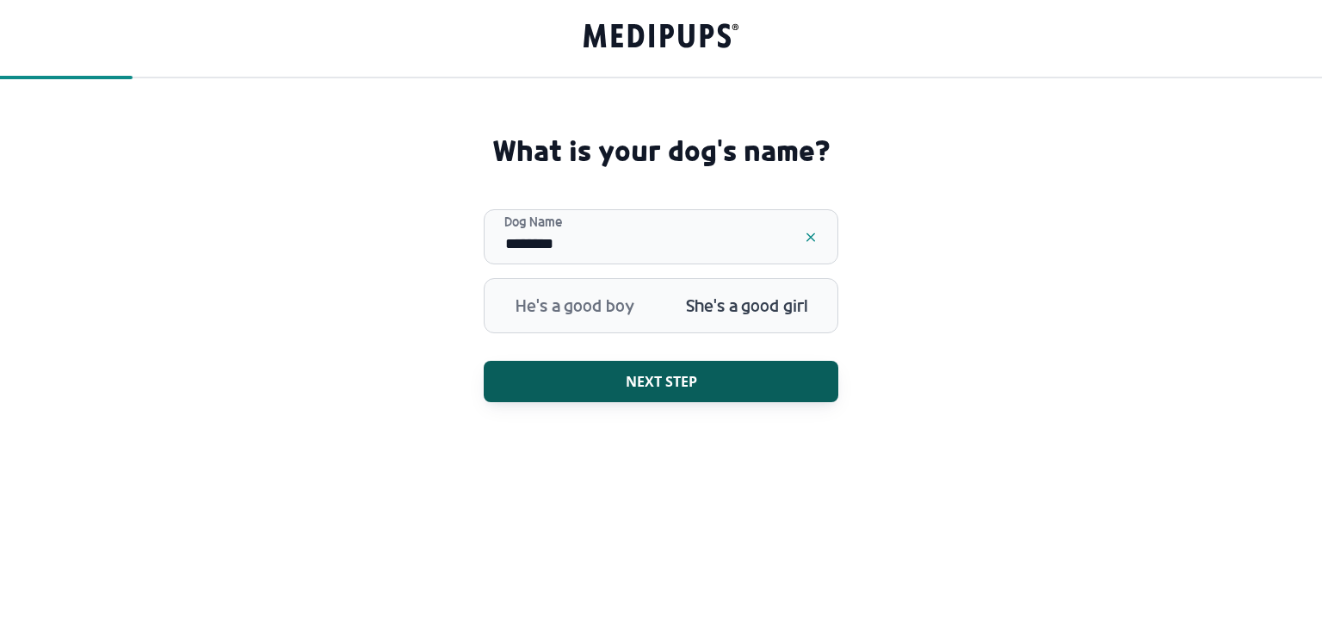
click at [721, 309] on span "She's a good girl" at bounding box center [747, 305] width 172 height 45
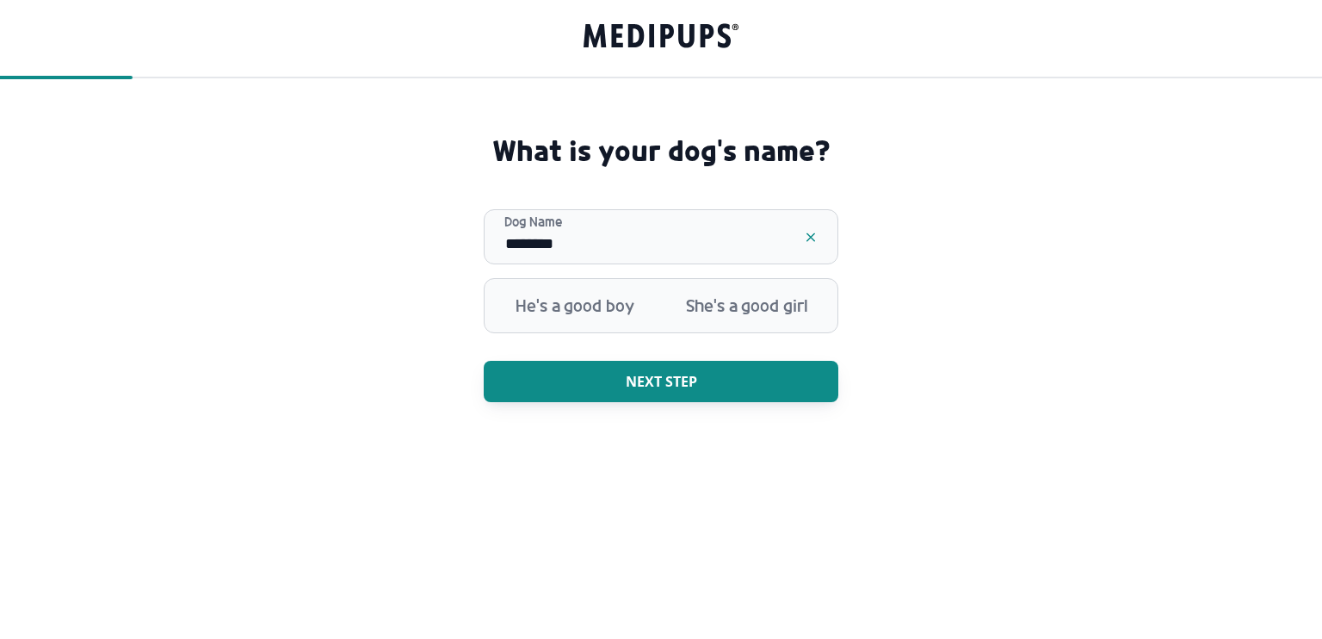
click at [665, 378] on span "Next step" at bounding box center [661, 381] width 71 height 17
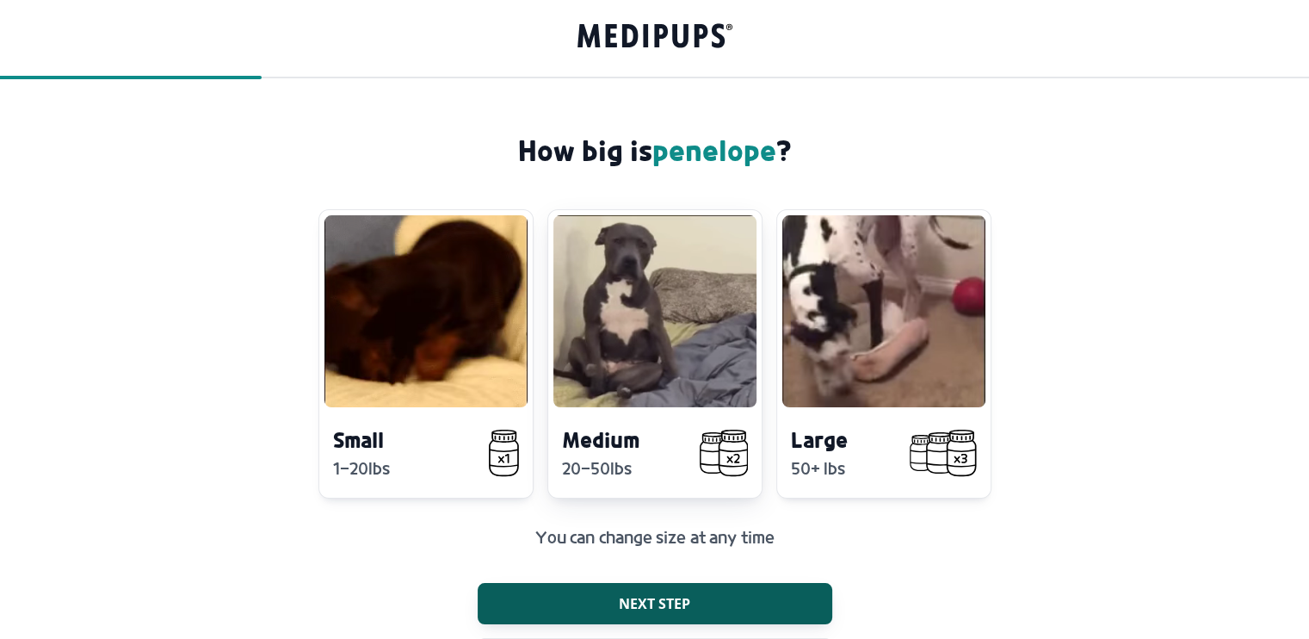
click at [634, 436] on h4 "Medium" at bounding box center [614, 439] width 105 height 28
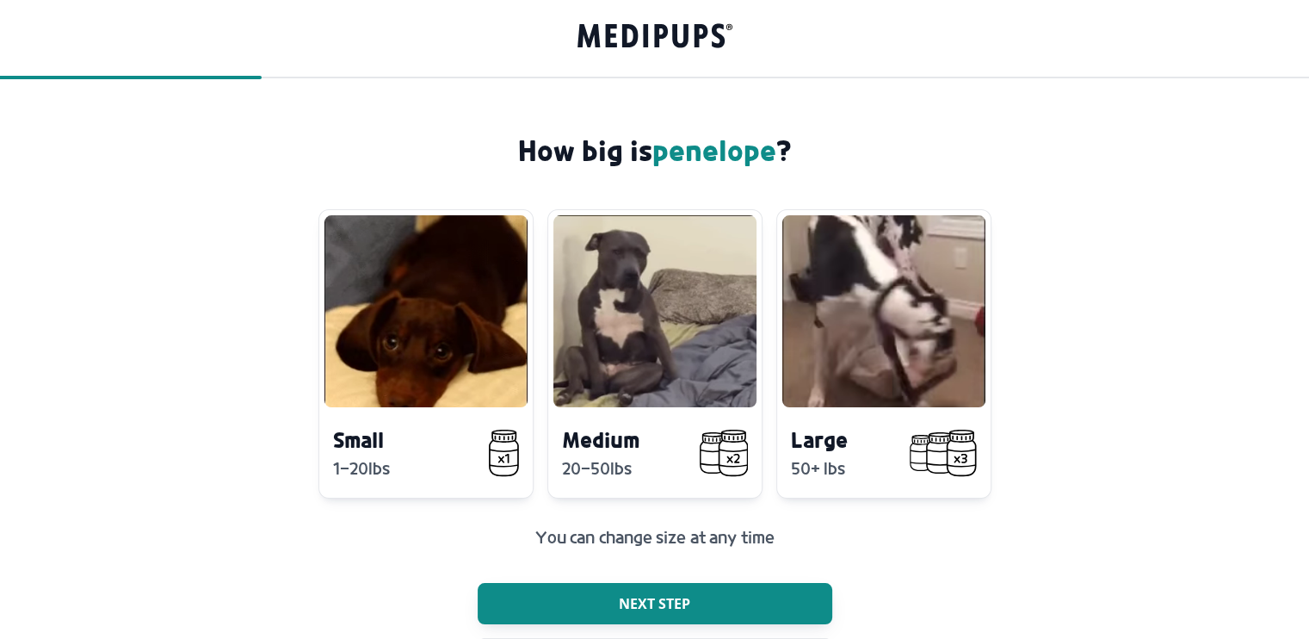
click at [644, 598] on span "Next step" at bounding box center [654, 603] width 71 height 17
